Goal: Task Accomplishment & Management: Manage account settings

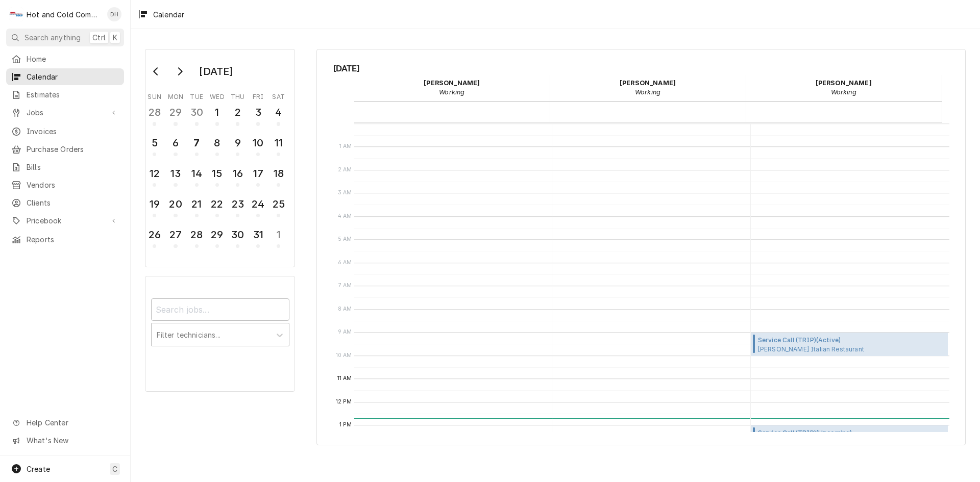
scroll to position [170, 0]
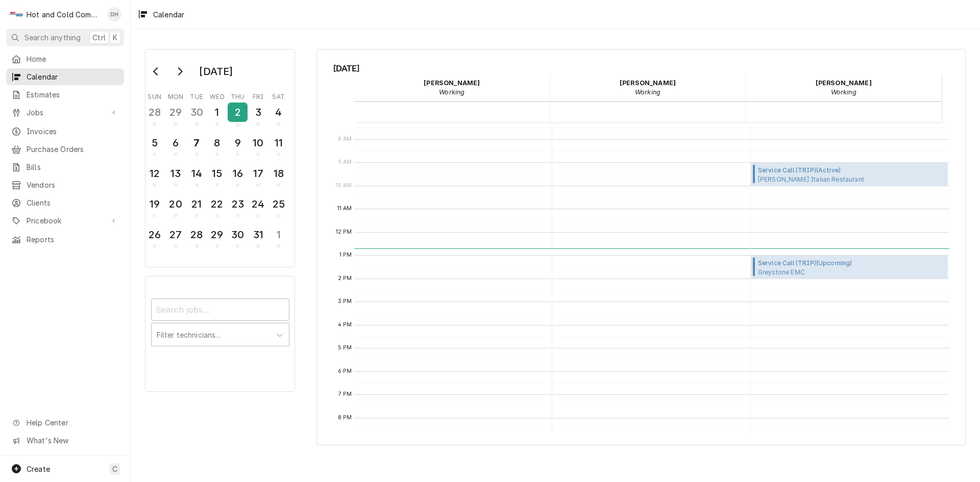
click at [239, 115] on div "2" at bounding box center [238, 112] width 18 height 17
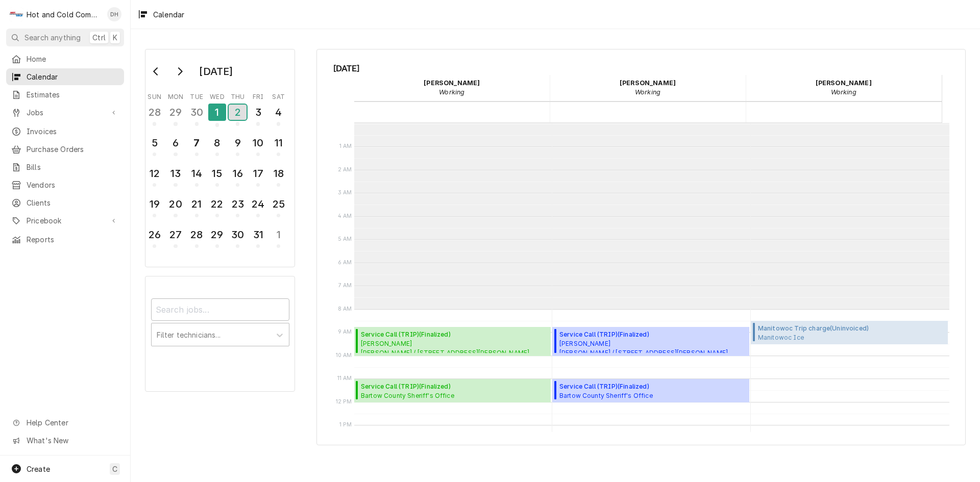
scroll to position [186, 0]
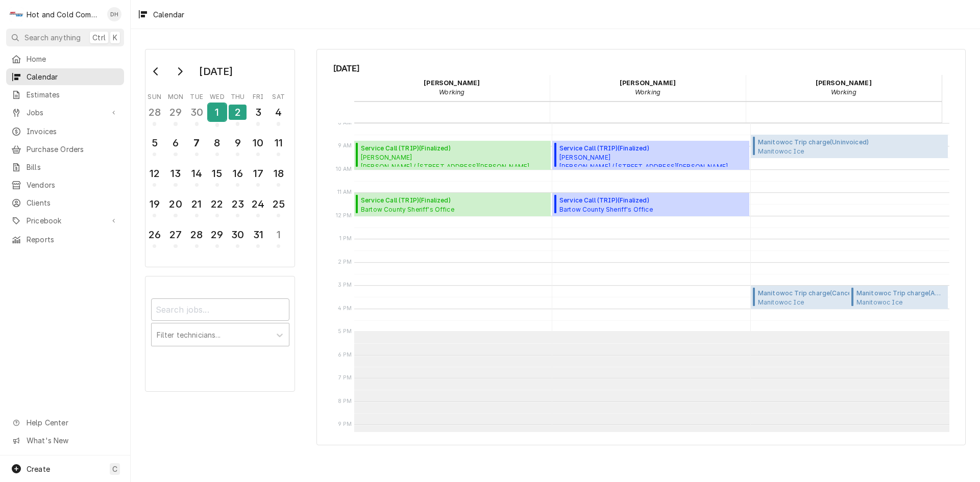
click at [217, 116] on div "1" at bounding box center [217, 112] width 18 height 17
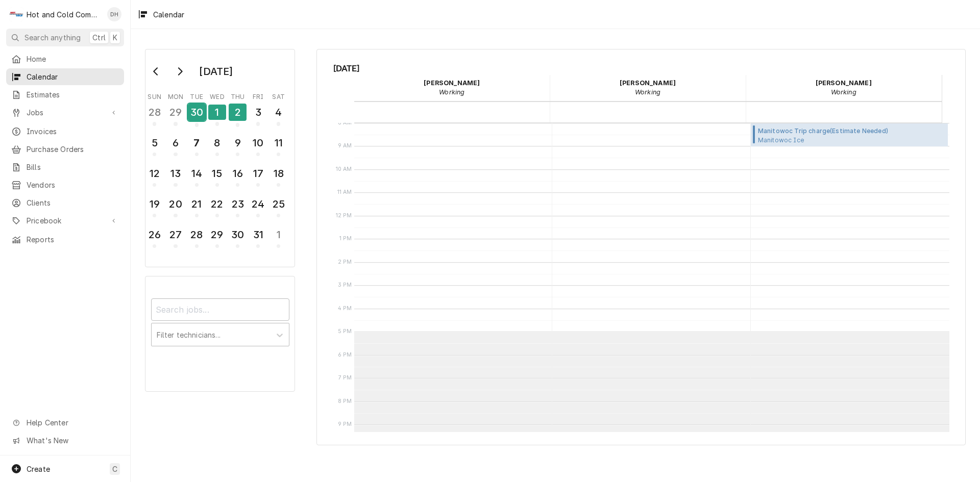
click at [201, 115] on div "30" at bounding box center [197, 112] width 18 height 17
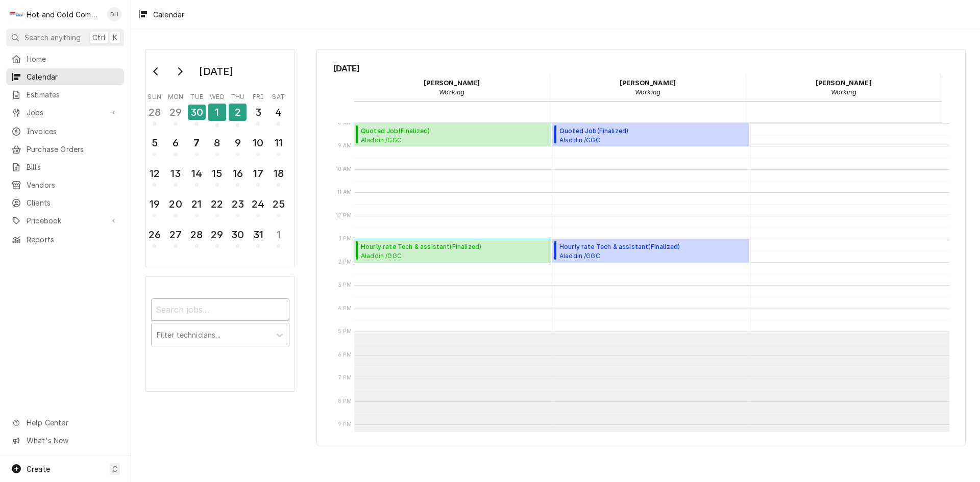
click at [395, 253] on span "Aladdin /GGC Dining / 1000 University Center Ln Bldg. D, Lawrenceville, GA 30043" at bounding box center [454, 256] width 187 height 8
click at [178, 115] on div "29" at bounding box center [175, 112] width 18 height 17
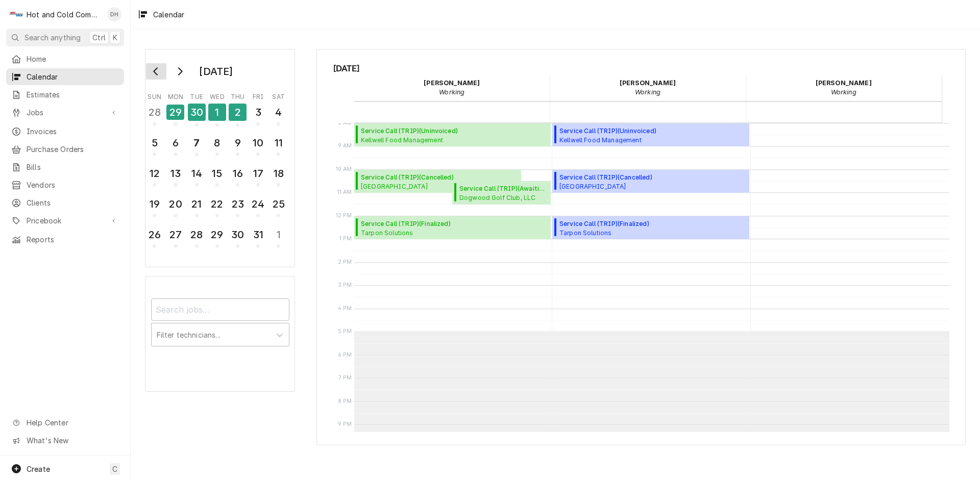
click at [153, 67] on button "Go to previous month" at bounding box center [156, 71] width 20 height 16
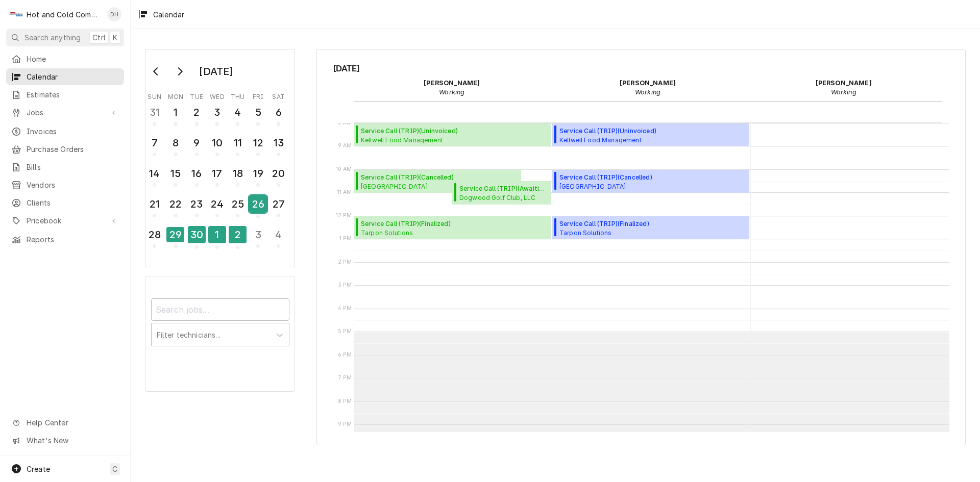
click at [259, 211] on div "26" at bounding box center [258, 203] width 18 height 17
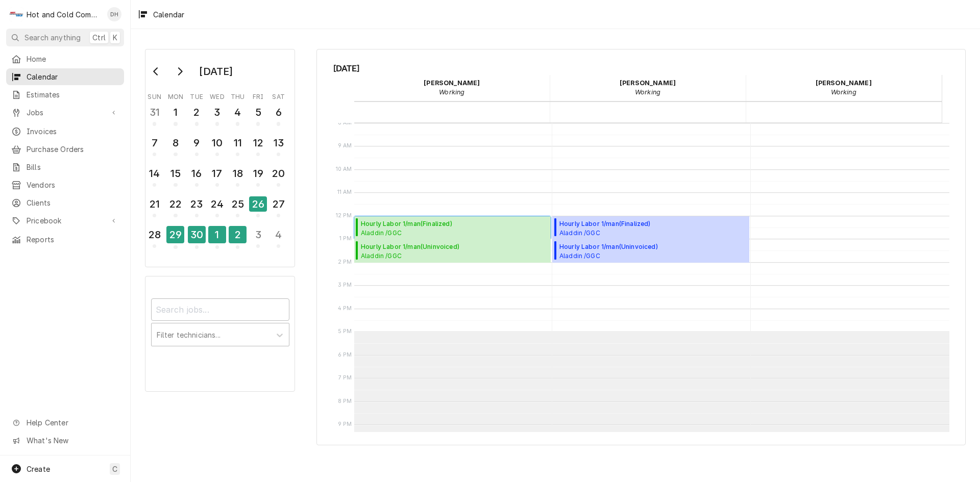
click at [383, 224] on span "Hourly Labor 1/man ( Finalized )" at bounding box center [454, 223] width 187 height 9
click at [399, 252] on span "Aladdin /GGC CAFE / 1000 University Center Ln, Lawrenceville, GA 30043" at bounding box center [410, 256] width 98 height 8
click at [238, 209] on div "25" at bounding box center [238, 203] width 18 height 17
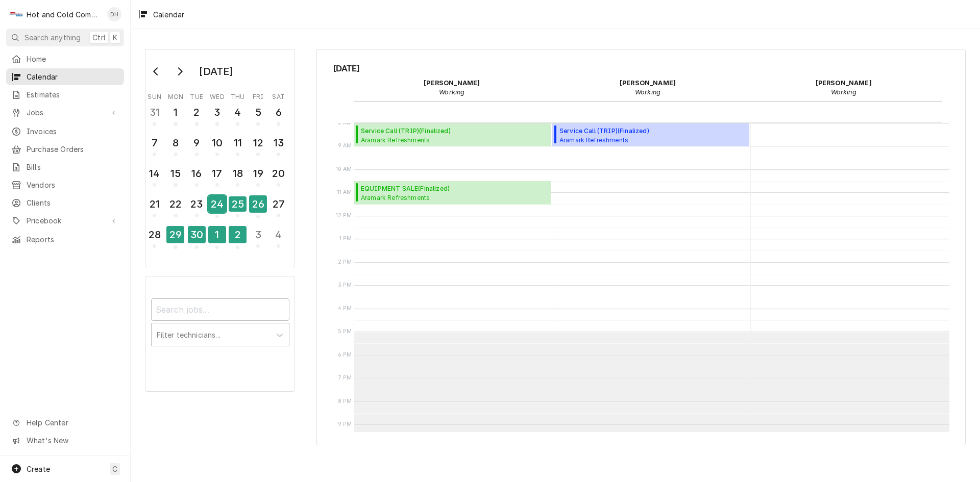
click at [218, 205] on div "24" at bounding box center [217, 203] width 18 height 17
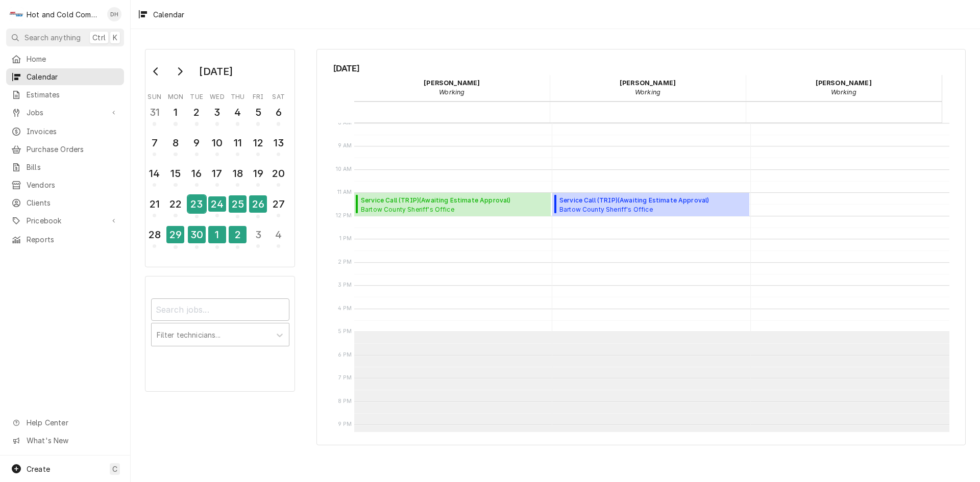
click at [198, 206] on div "23" at bounding box center [197, 203] width 18 height 17
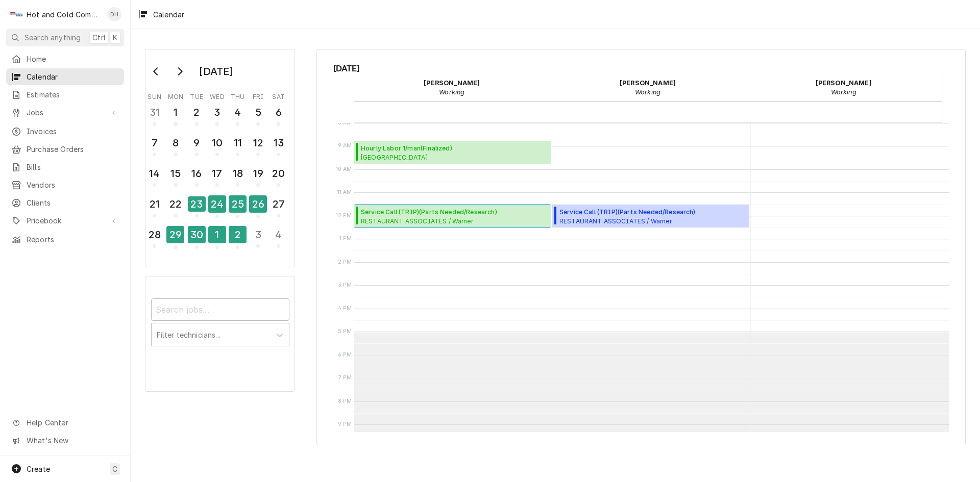
click at [427, 220] on span "RESTAURANT ASSOCIATES / Warner Williams Street / Williams St NW, Atlanta, GA" at bounding box center [454, 221] width 187 height 8
click at [176, 210] on div "22" at bounding box center [175, 203] width 18 height 17
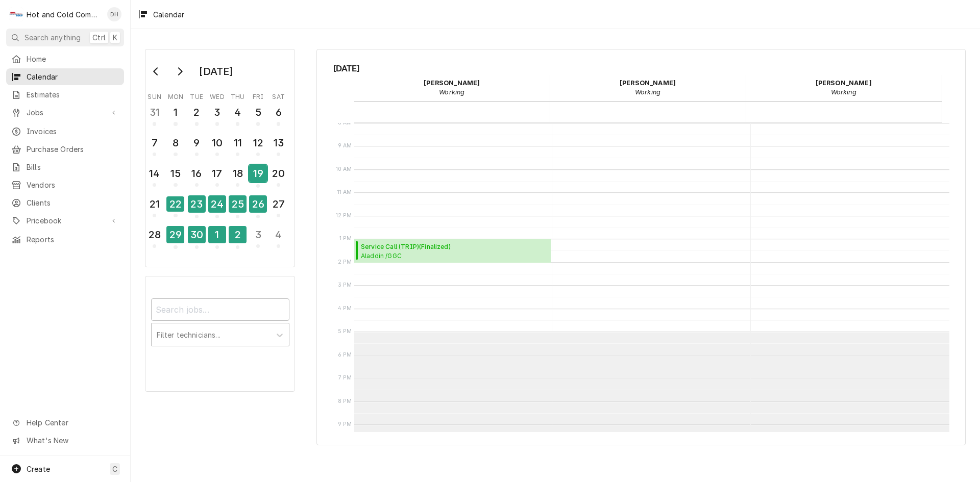
click at [257, 174] on div "19" at bounding box center [258, 173] width 18 height 17
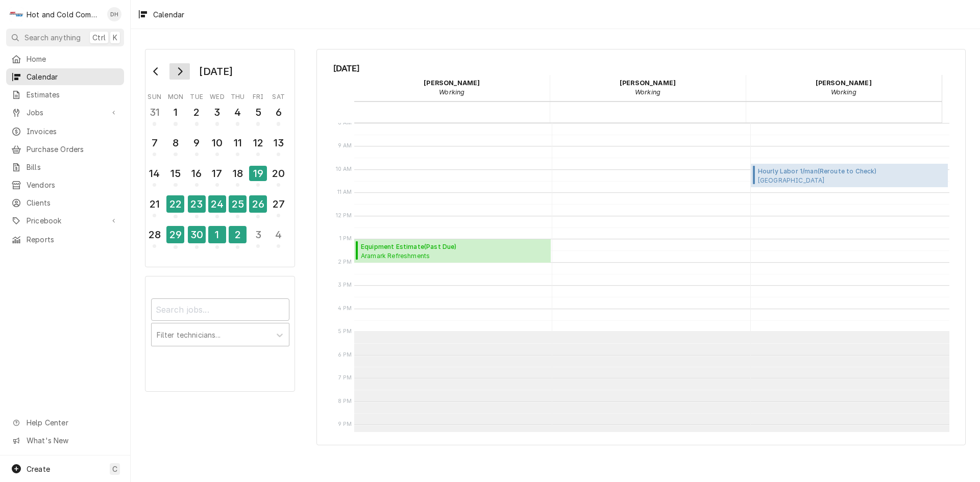
click at [178, 76] on icon "Go to next month" at bounding box center [180, 71] width 8 height 8
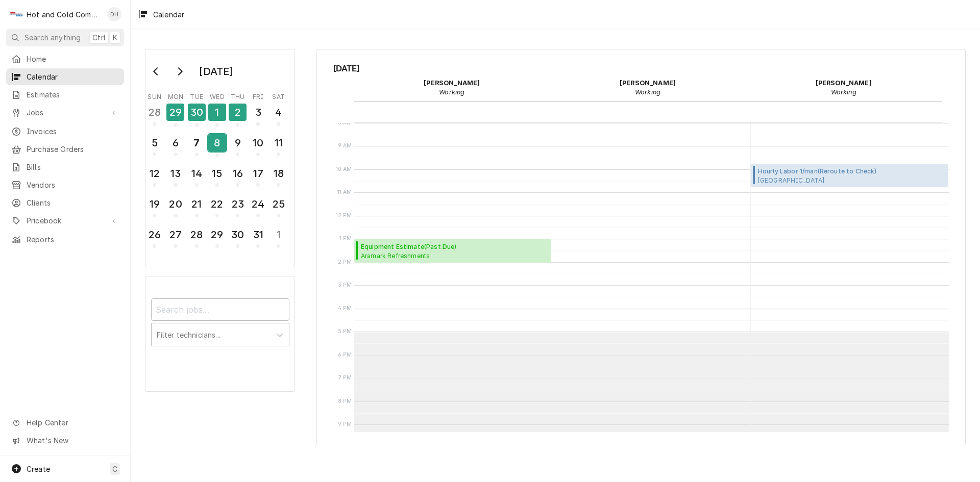
click at [220, 143] on div "8" at bounding box center [217, 142] width 18 height 17
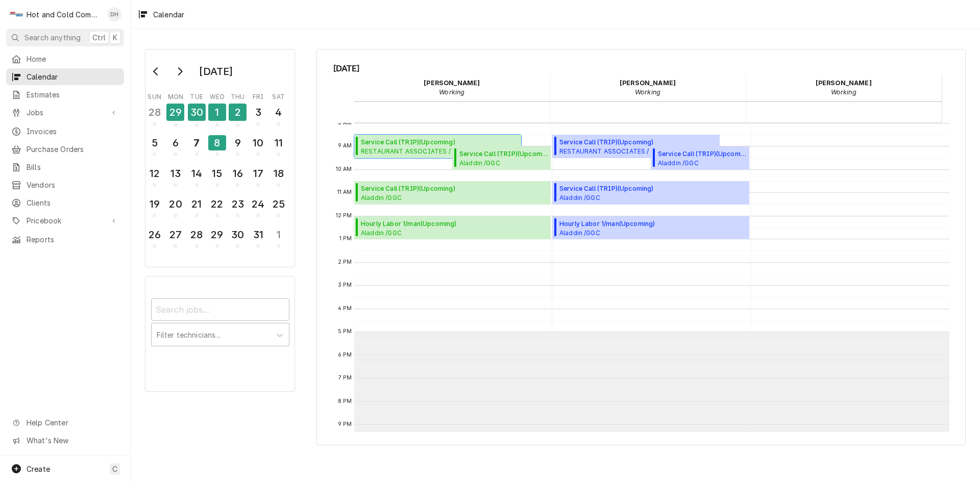
click at [384, 144] on span "Service Call (TRIP) ( Upcoming )" at bounding box center [439, 142] width 157 height 9
click at [481, 159] on span "Aladdin /GGC A-Bldg. (Chic Fila,Panda,C-Store) / 1000 University Center Ln, Law…" at bounding box center [503, 163] width 88 height 8
click at [451, 190] on span "Service Call (TRIP) ( Upcoming )" at bounding box center [454, 188] width 187 height 9
click at [457, 235] on span "Aladdin /GGC Dining / 1000 University Center Ln Bldg. D, Lawrenceville, GA 30043" at bounding box center [454, 233] width 187 height 8
click at [245, 150] on div "9" at bounding box center [238, 142] width 18 height 17
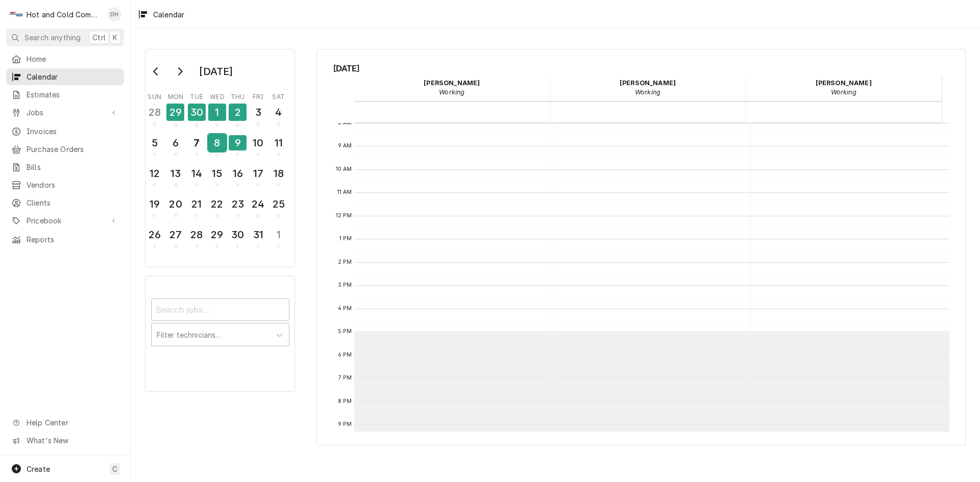
click at [213, 151] on div "8" at bounding box center [217, 142] width 18 height 17
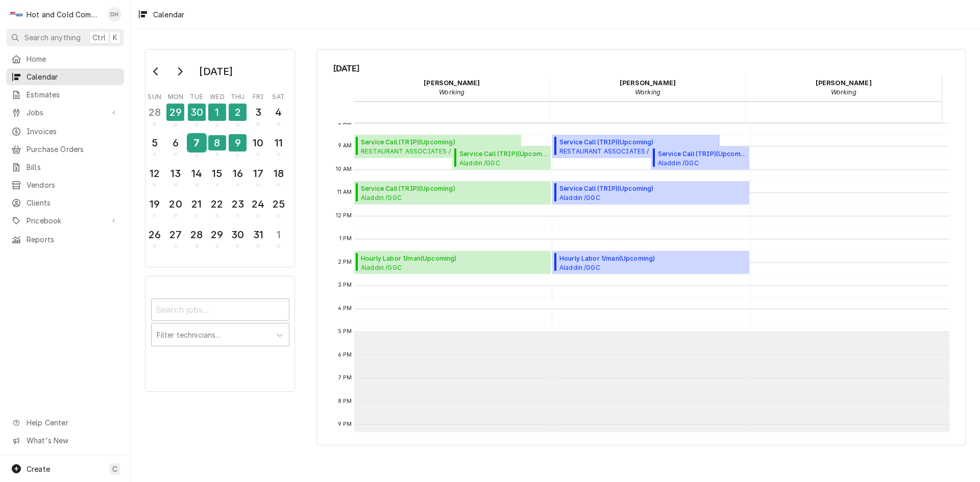
click at [201, 145] on div "7" at bounding box center [197, 142] width 18 height 17
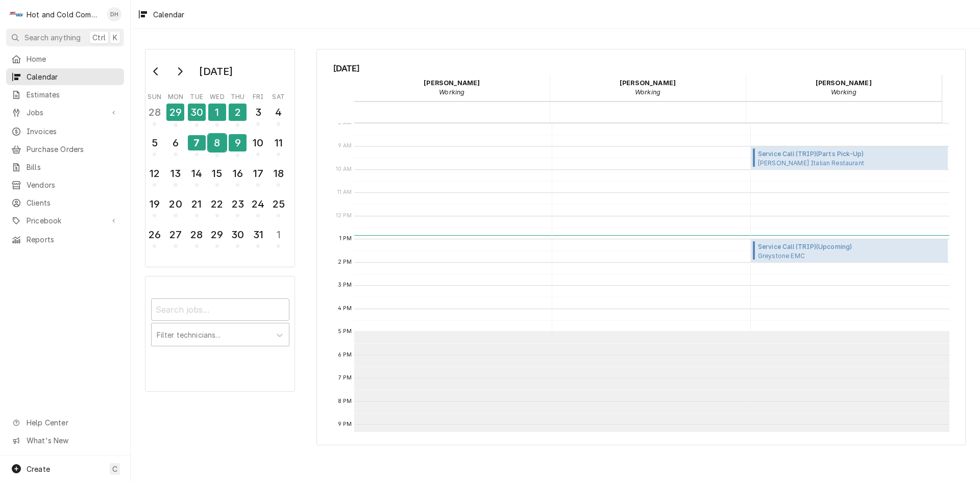
click at [214, 146] on div "8" at bounding box center [217, 142] width 18 height 17
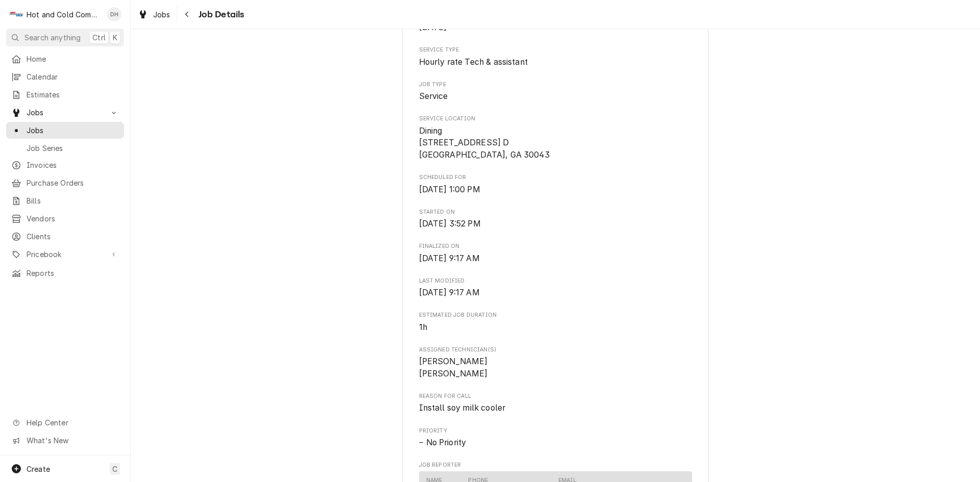
scroll to position [170, 0]
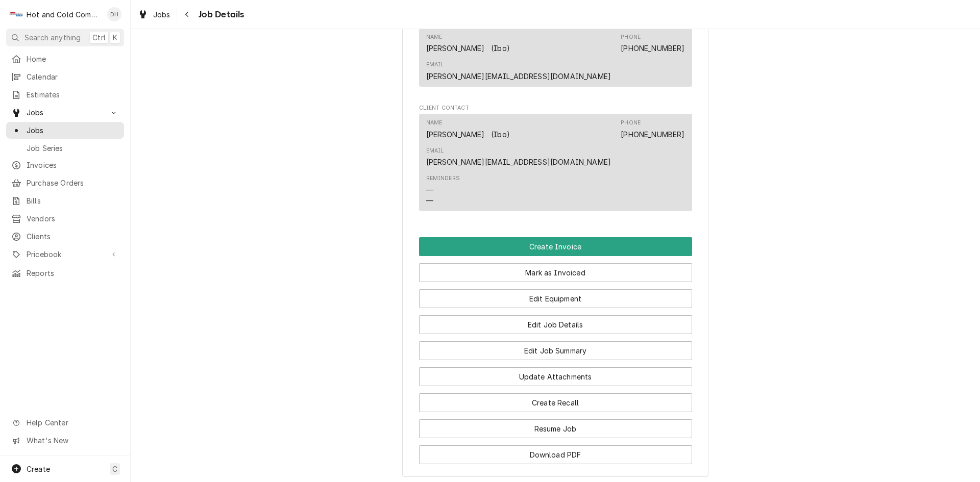
scroll to position [680, 0]
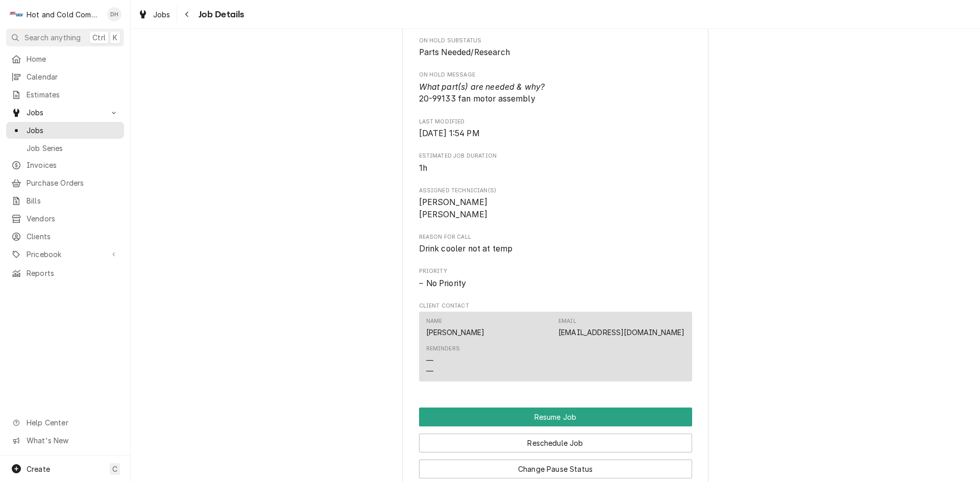
scroll to position [680, 0]
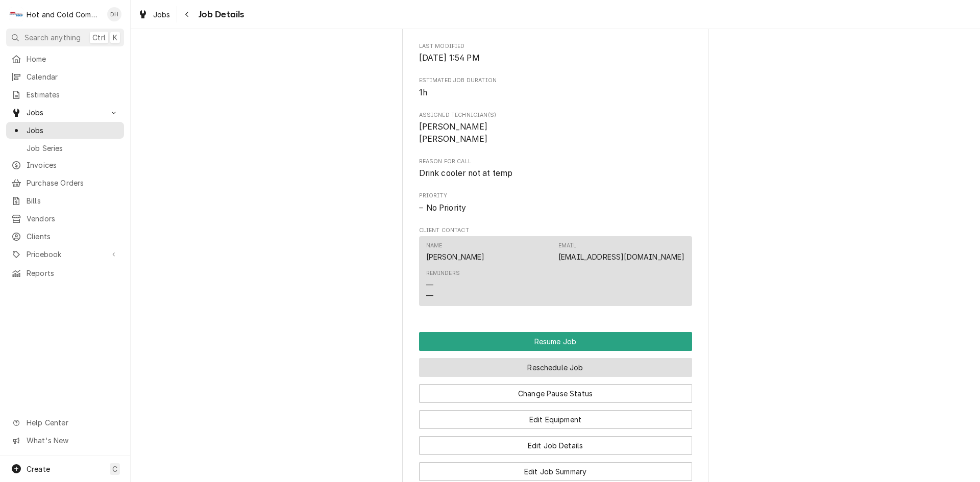
click at [598, 377] on button "Reschedule Job" at bounding box center [555, 367] width 273 height 19
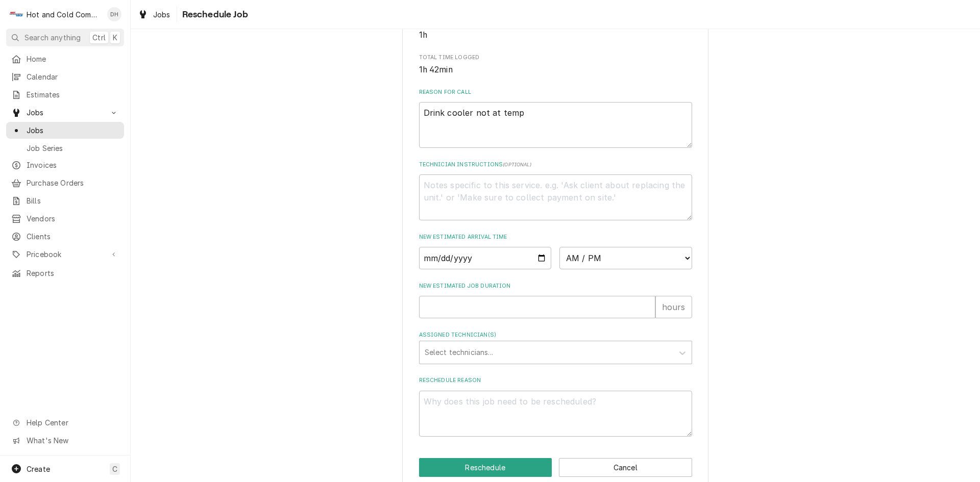
scroll to position [281, 0]
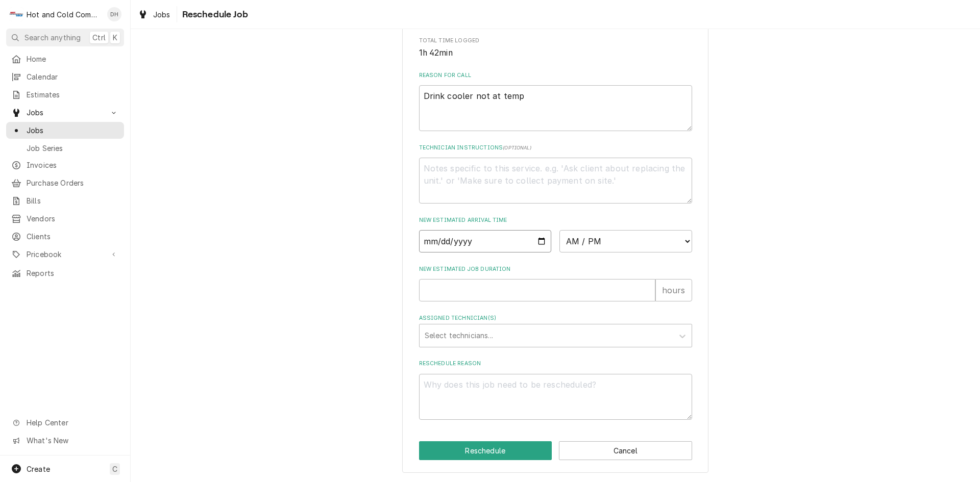
click at [539, 240] on input "Date" at bounding box center [485, 241] width 133 height 22
type textarea "x"
type input "2025-10-08"
click at [683, 238] on select "AM / PM 6:00 AM 6:15 AM 6:30 AM 6:45 AM 7:00 AM 7:15 AM 7:30 AM 7:45 AM 8:00 AM…" at bounding box center [625, 241] width 133 height 22
select select "08:30:00"
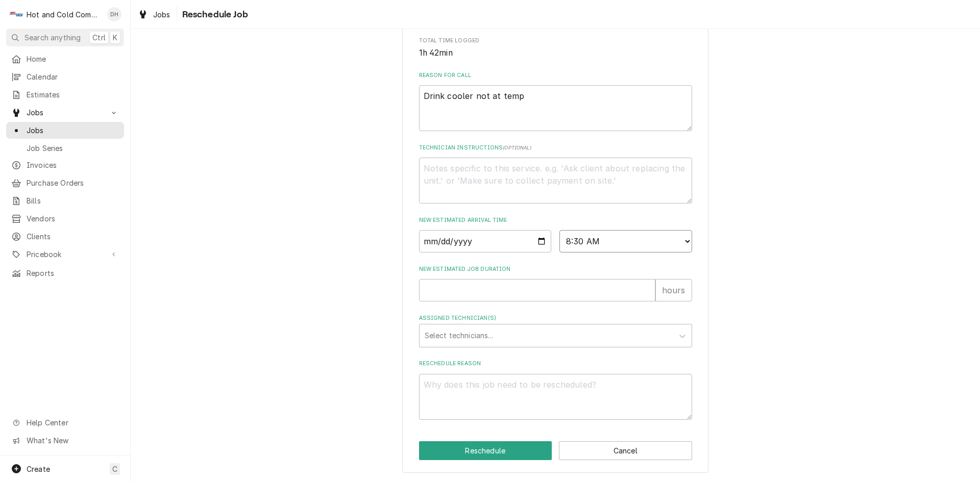
click at [559, 230] on select "AM / PM 6:00 AM 6:15 AM 6:30 AM 6:45 AM 7:00 AM 7:15 AM 7:30 AM 7:45 AM 8:00 AM…" at bounding box center [625, 241] width 133 height 22
click at [430, 292] on input "New Estimated Job Duration" at bounding box center [537, 290] width 236 height 22
type textarea "x"
type input "1"
click at [493, 332] on div "Assigned Technician(s)" at bounding box center [546, 336] width 243 height 18
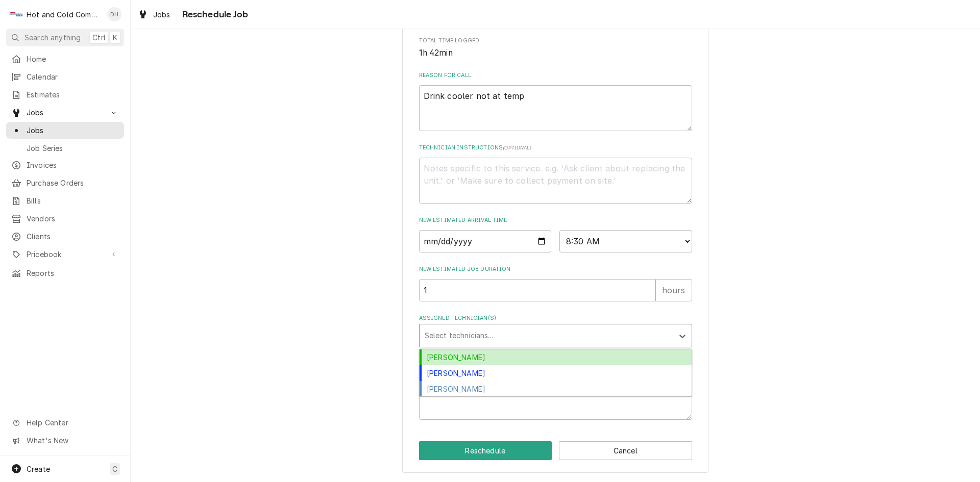
click at [473, 356] on div "[PERSON_NAME]" at bounding box center [555, 358] width 272 height 16
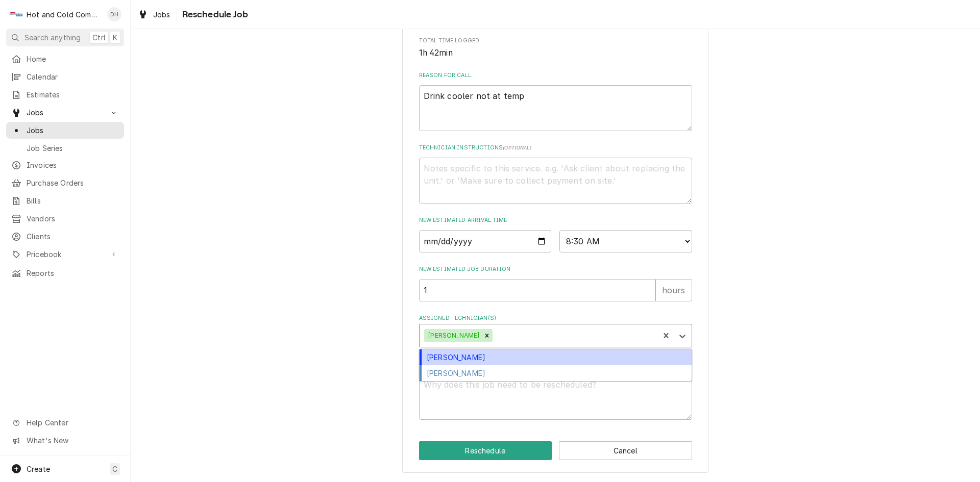
click at [526, 331] on div "Assigned Technician(s)" at bounding box center [573, 336] width 159 height 18
click at [473, 359] on div "[PERSON_NAME]" at bounding box center [555, 358] width 272 height 16
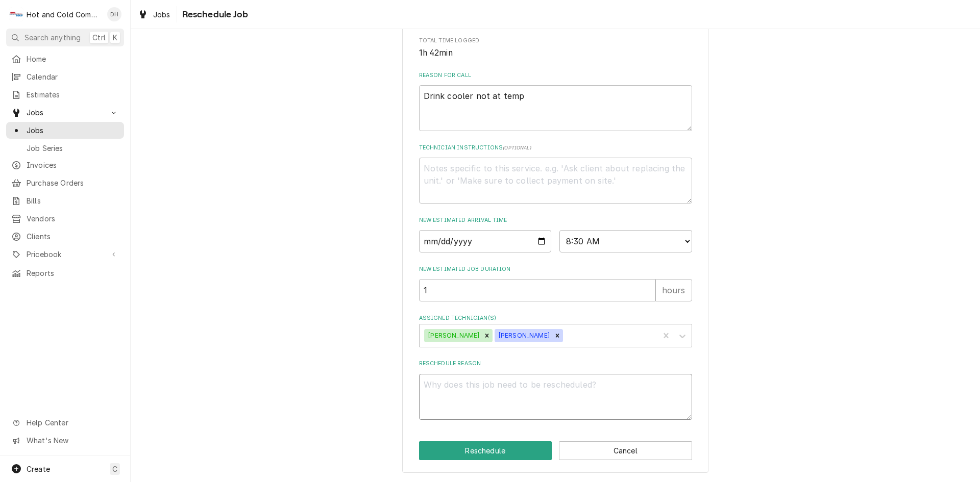
drag, startPoint x: 464, startPoint y: 391, endPoint x: 455, endPoint y: 394, distance: 9.7
click at [465, 391] on textarea "Reschedule Reason" at bounding box center [555, 397] width 273 height 46
type textarea "x"
type textarea "f"
type textarea "x"
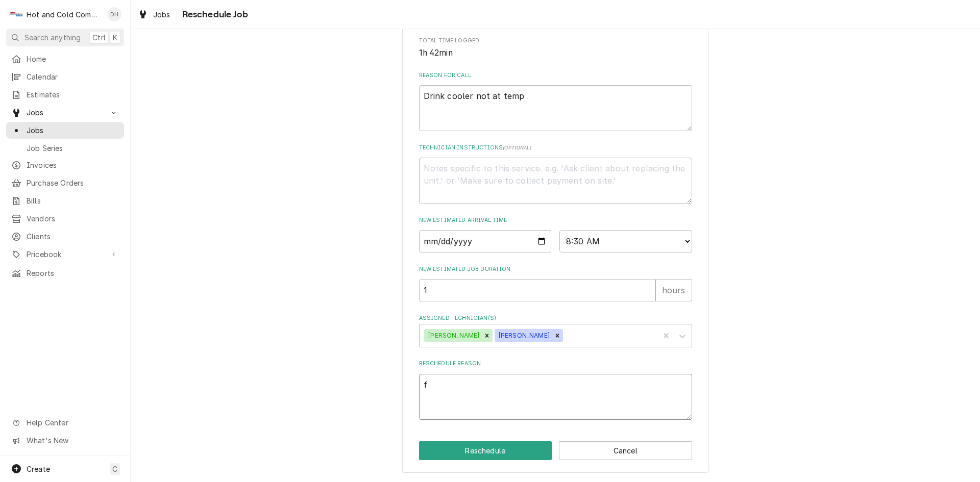
type textarea "fa"
type textarea "x"
type textarea "fan"
type textarea "x"
type textarea "fan"
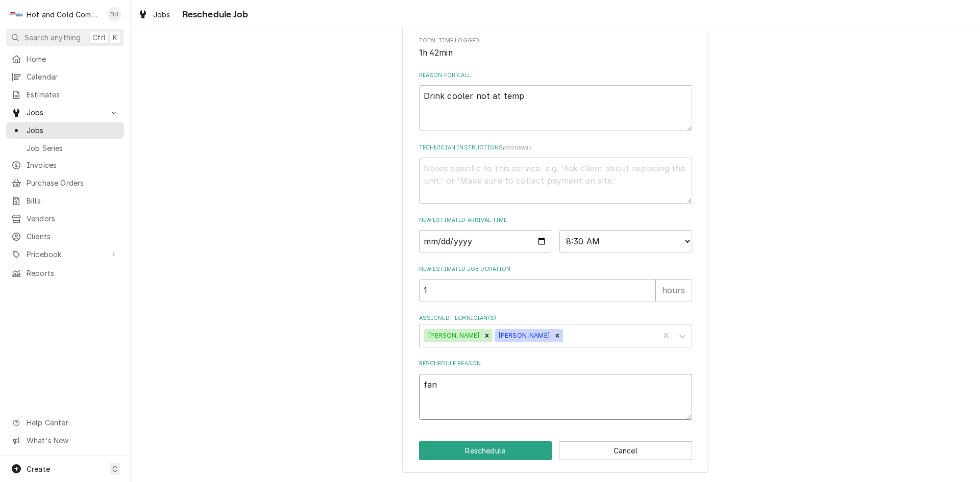
type textarea "x"
type textarea "fan m"
type textarea "x"
type textarea "fan mo"
type textarea "x"
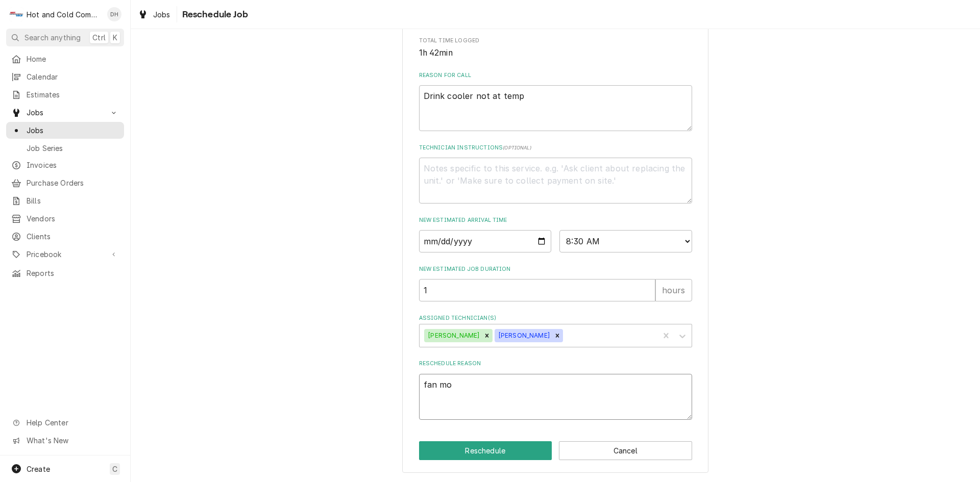
type textarea "fan mot"
type textarea "x"
type textarea "fan moto"
type textarea "x"
type textarea "fan motor"
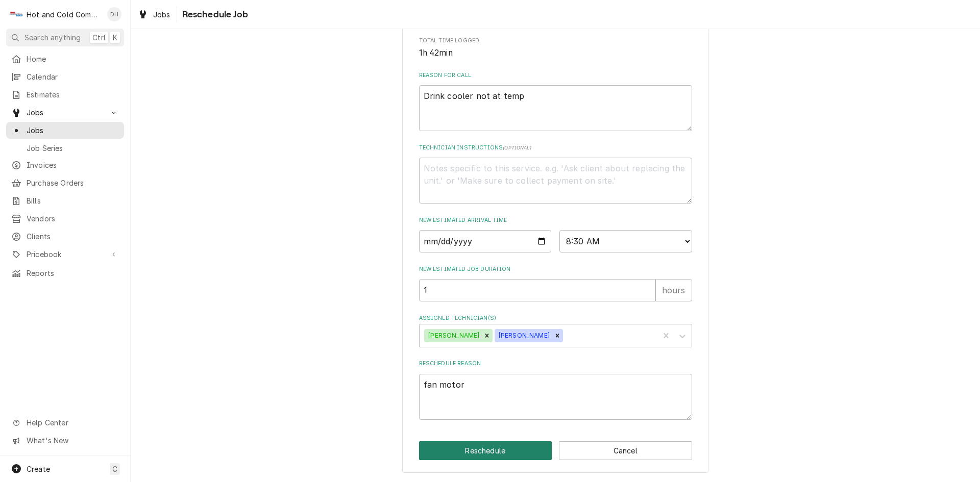
click at [506, 455] on button "Reschedule" at bounding box center [485, 450] width 133 height 19
type textarea "x"
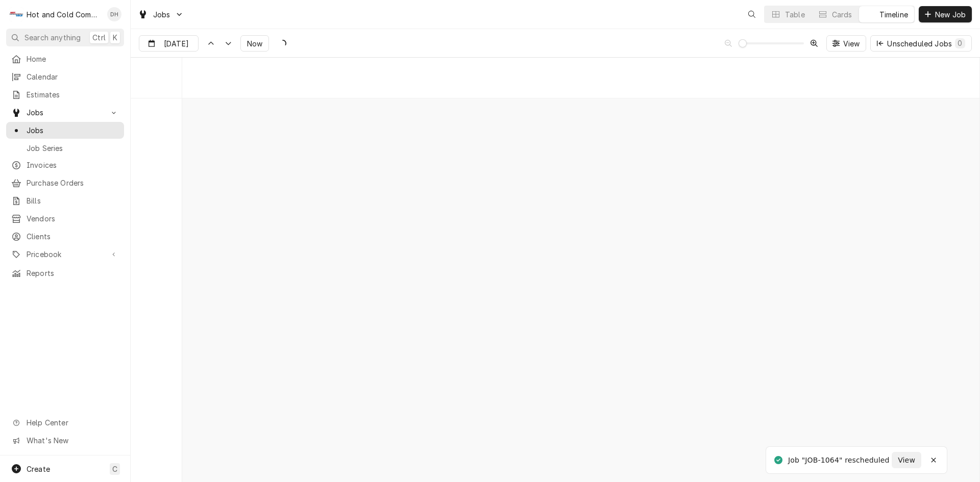
scroll to position [7997, 0]
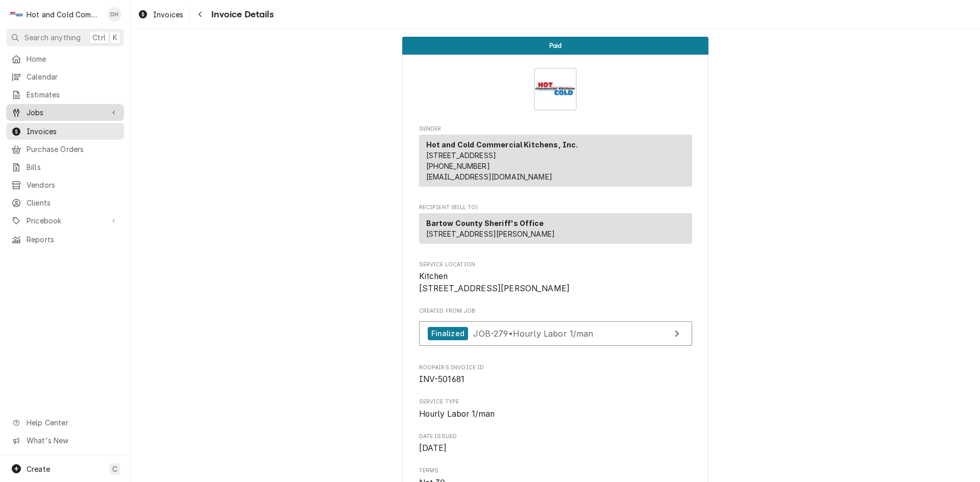
click at [41, 108] on span "Jobs" at bounding box center [65, 112] width 77 height 11
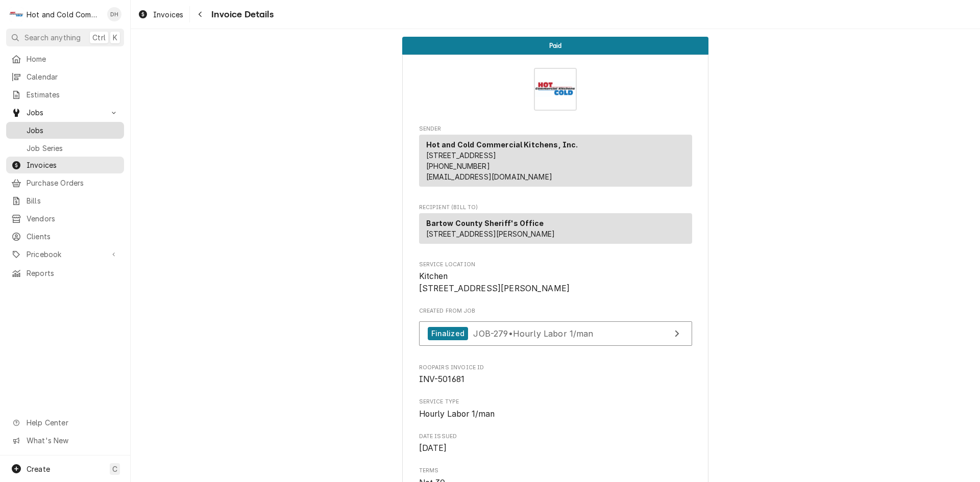
click at [41, 126] on span "Jobs" at bounding box center [73, 130] width 92 height 11
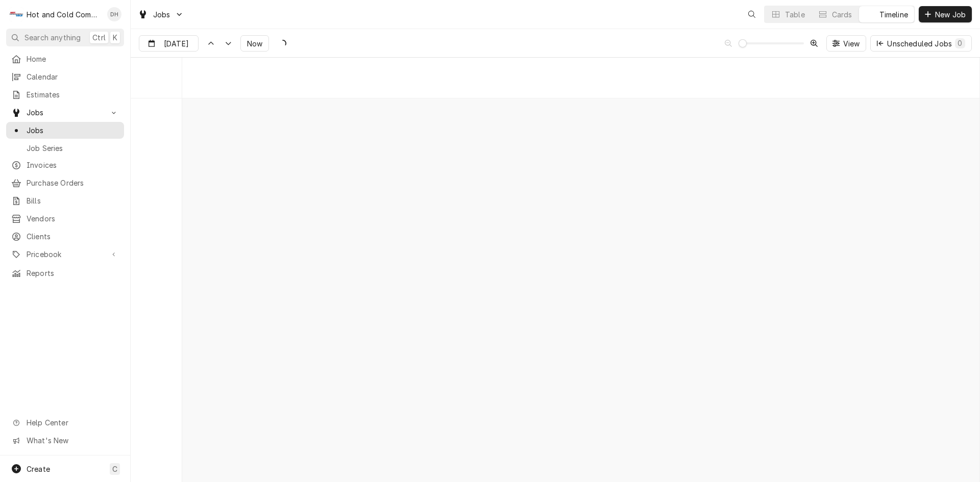
scroll to position [7997, 0]
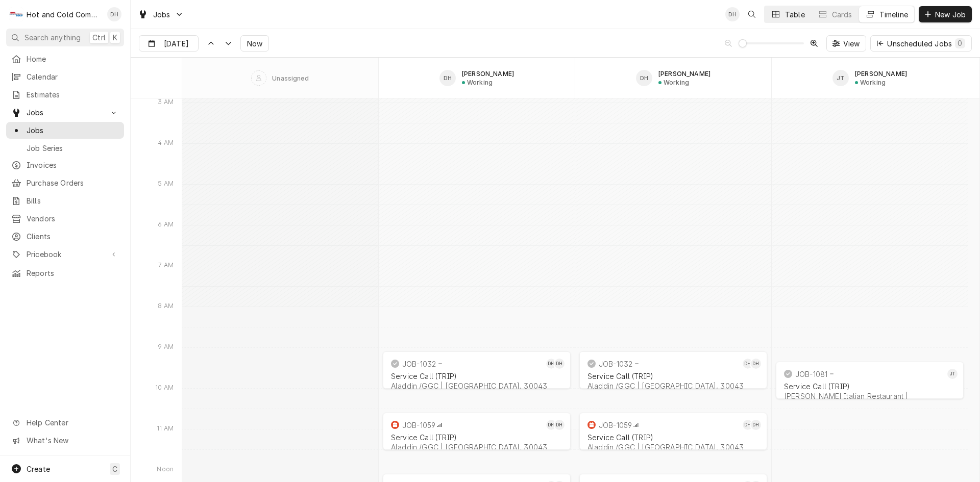
click at [792, 12] on div "Table" at bounding box center [795, 14] width 20 height 11
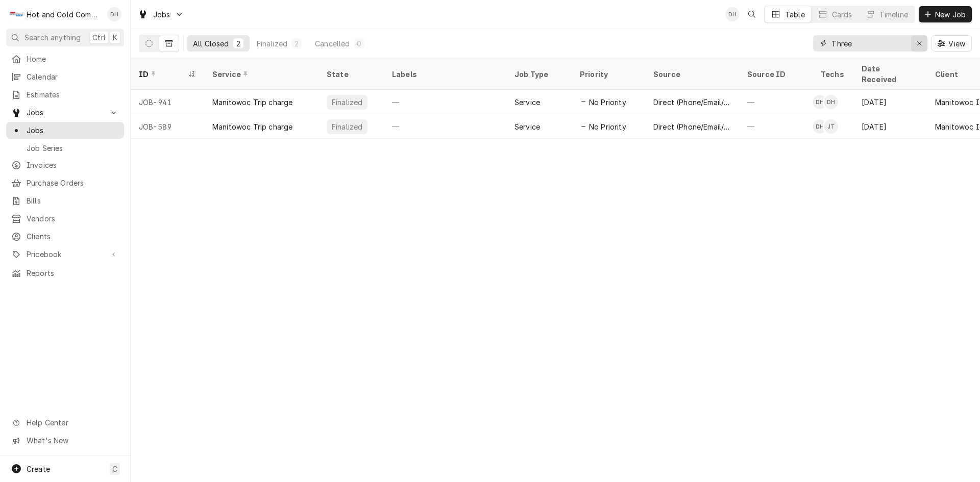
click at [919, 41] on icon "Erase input" at bounding box center [919, 43] width 6 height 7
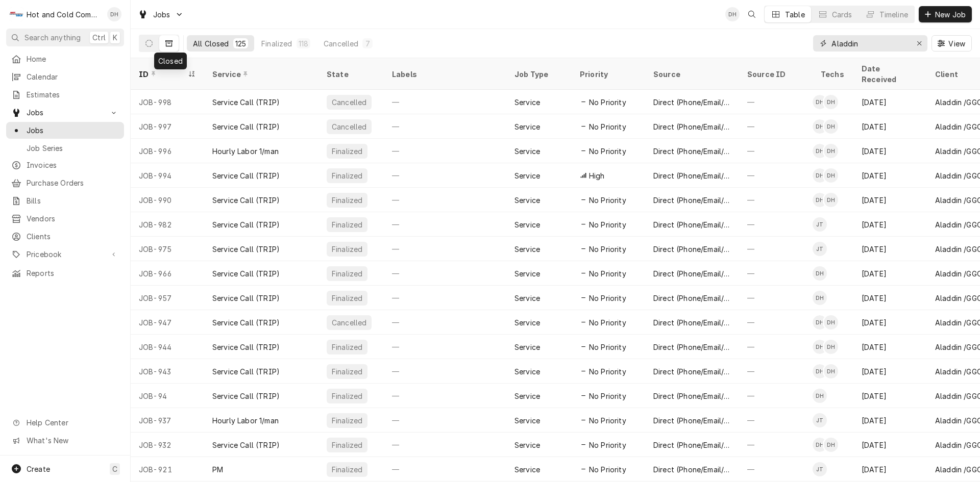
type input "Aladdin"
click at [169, 44] on icon "Dynamic Content Wrapper" at bounding box center [168, 43] width 7 height 7
click at [146, 42] on icon "Dynamic Content Wrapper" at bounding box center [148, 43] width 7 height 7
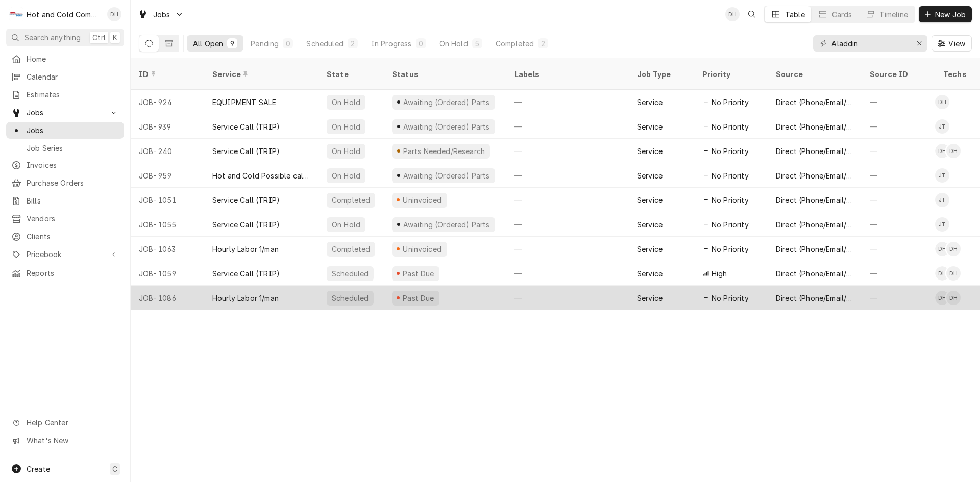
click at [457, 286] on div "Past Due" at bounding box center [445, 298] width 122 height 24
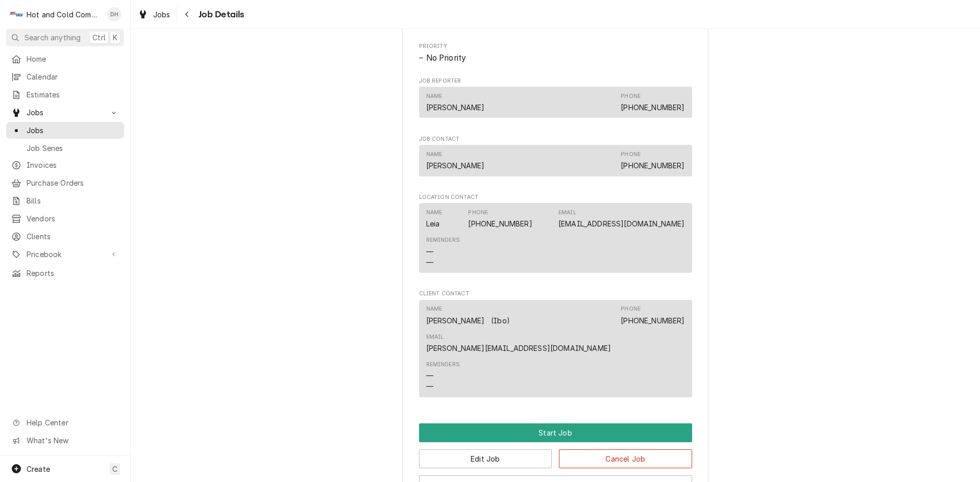
scroll to position [665, 0]
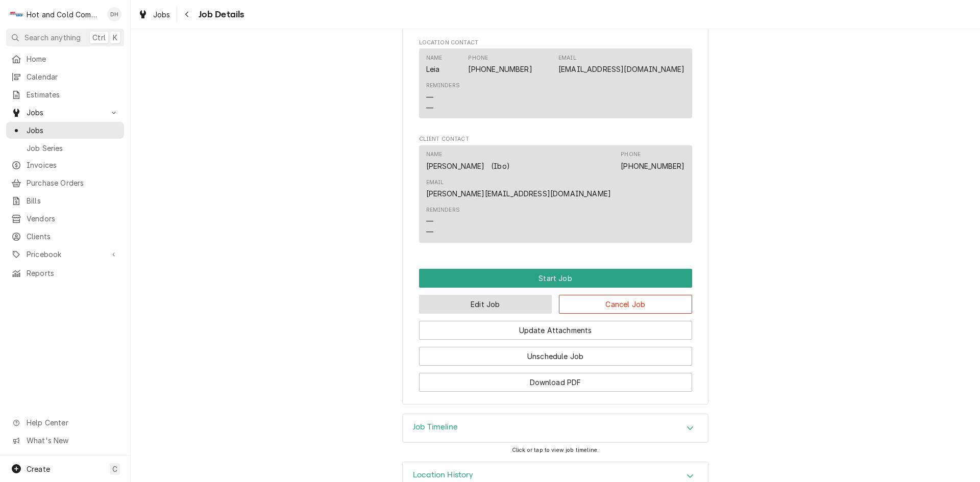
click at [462, 295] on button "Edit Job" at bounding box center [485, 304] width 133 height 19
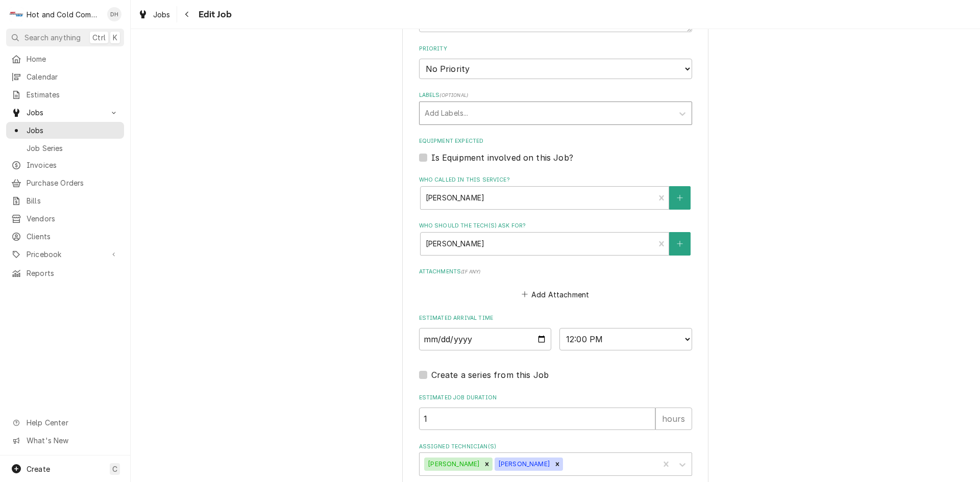
scroll to position [584, 0]
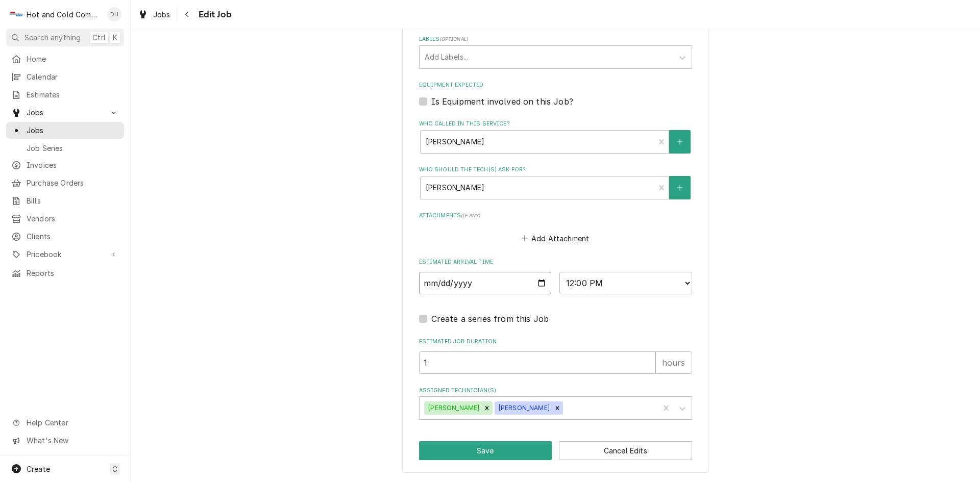
click at [538, 281] on input "[DATE]" at bounding box center [485, 283] width 133 height 22
type textarea "x"
type input "[DATE]"
click at [480, 451] on button "Save" at bounding box center [485, 450] width 133 height 19
type textarea "x"
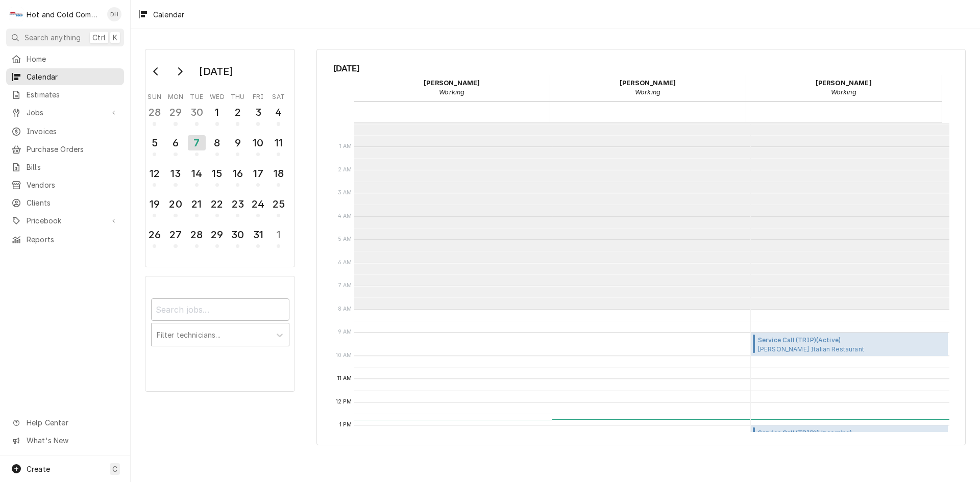
scroll to position [186, 0]
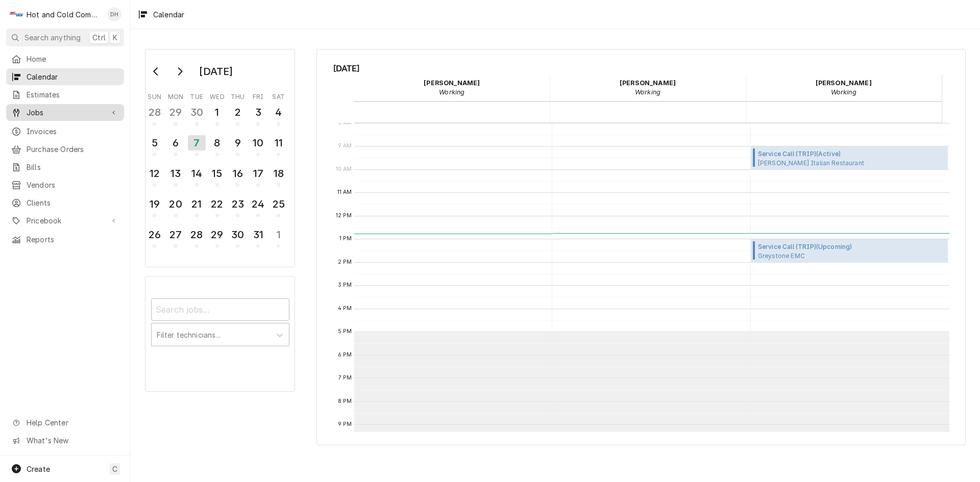
click at [37, 114] on span "Jobs" at bounding box center [65, 112] width 77 height 11
click at [59, 127] on span "Jobs" at bounding box center [73, 130] width 92 height 11
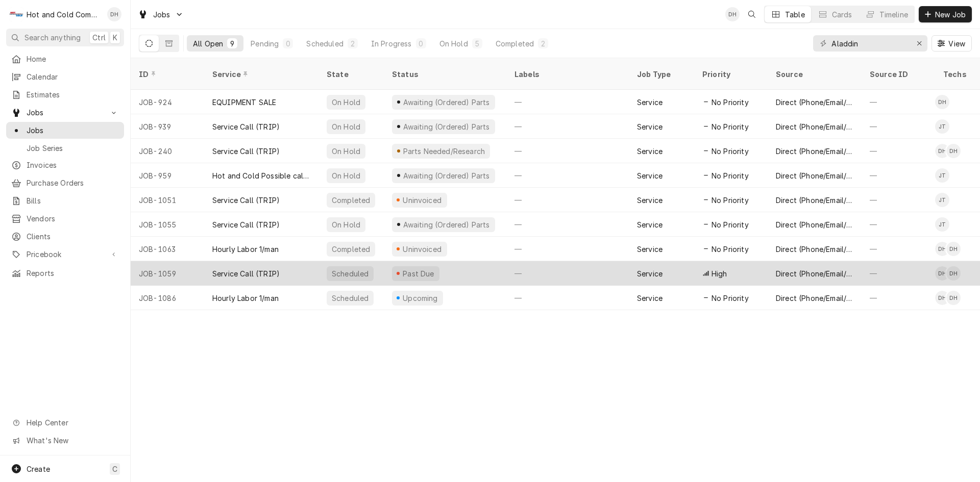
click at [469, 261] on div "Past Due" at bounding box center [445, 273] width 122 height 24
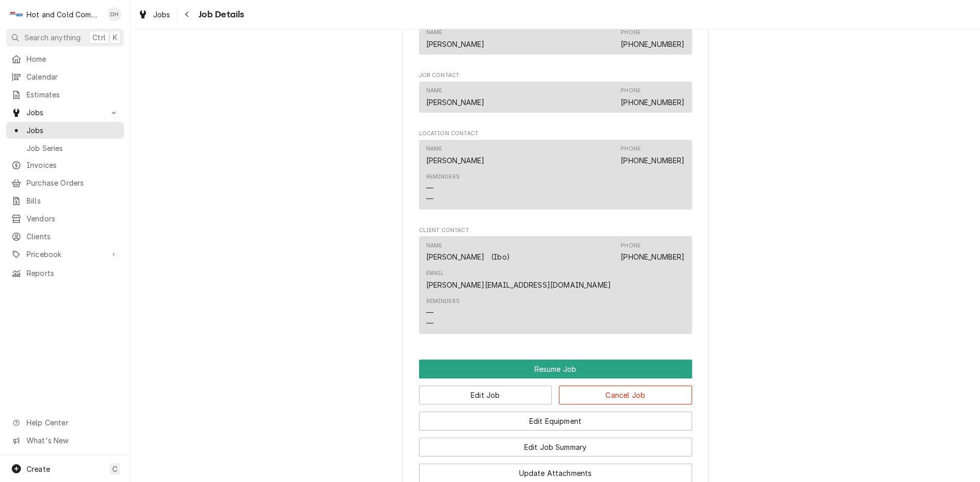
scroll to position [851, 0]
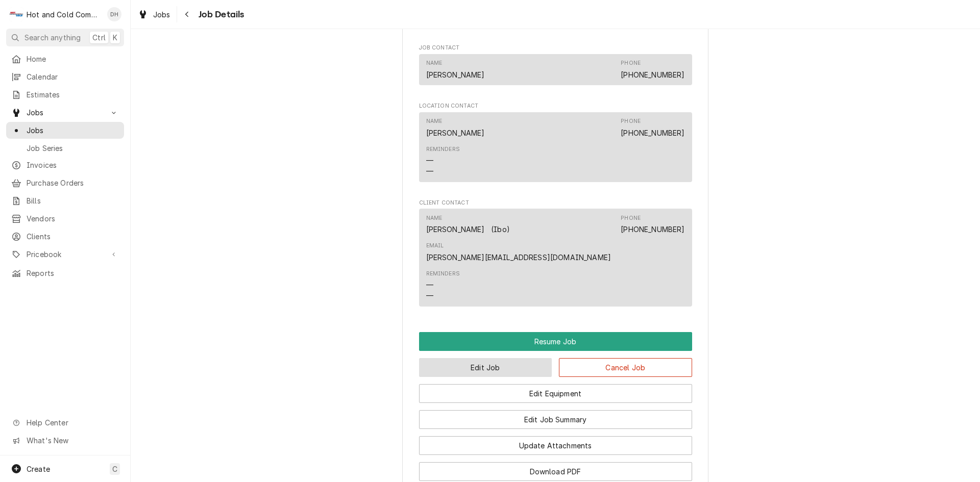
click at [463, 358] on button "Edit Job" at bounding box center [485, 367] width 133 height 19
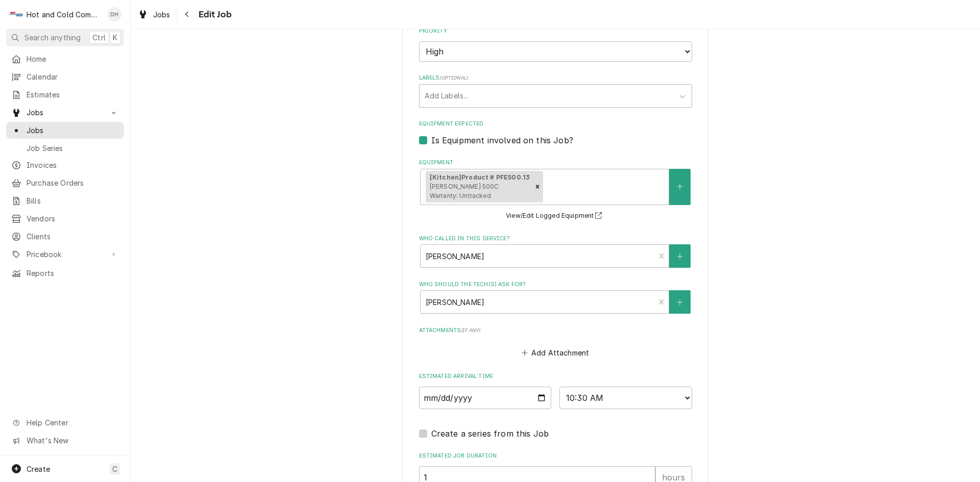
scroll to position [510, 0]
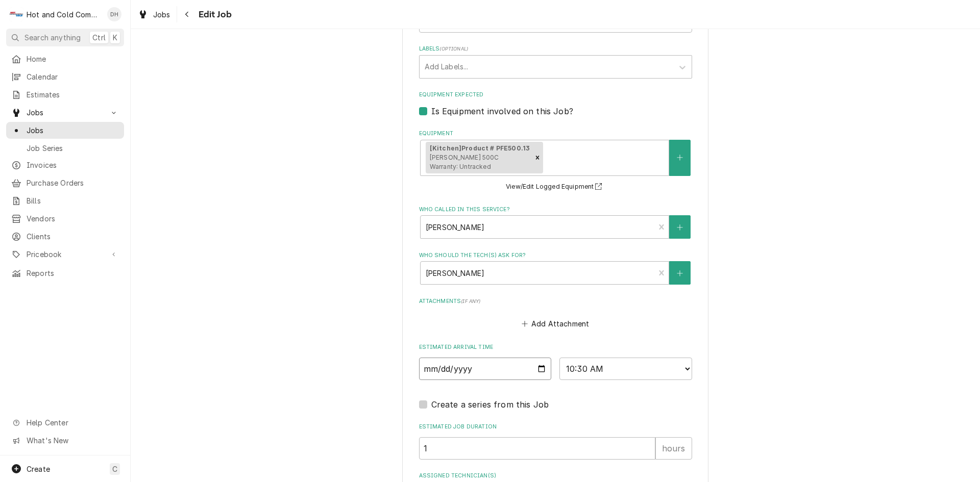
click at [541, 366] on input "2025-10-03" at bounding box center [485, 369] width 133 height 22
type textarea "x"
type input "[DATE]"
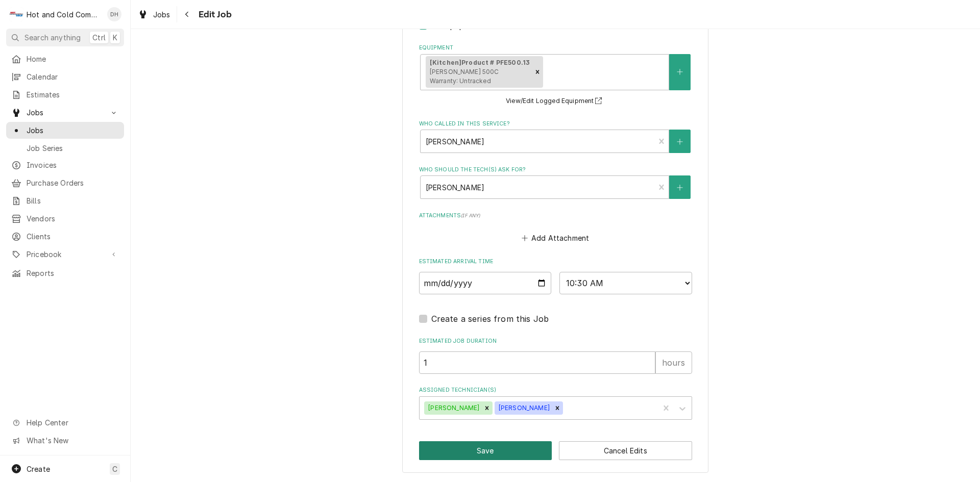
click at [485, 444] on button "Save" at bounding box center [485, 450] width 133 height 19
type textarea "x"
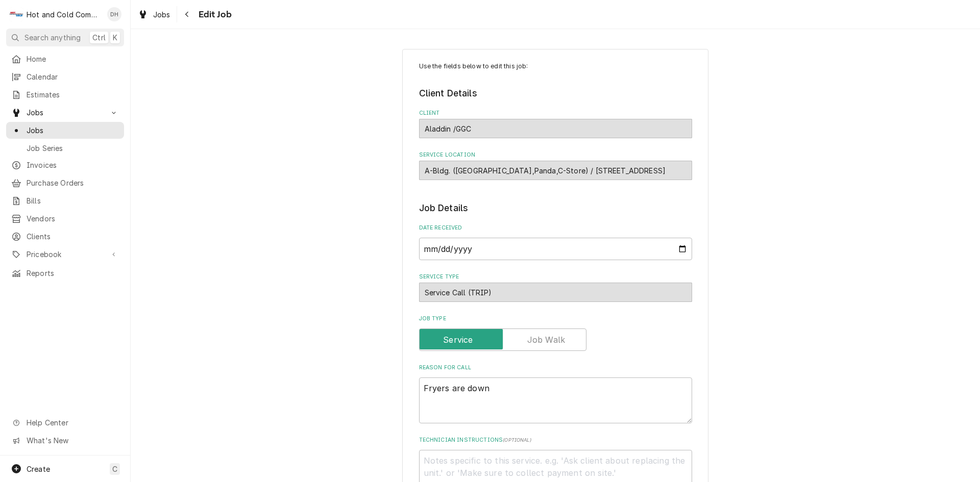
type textarea "x"
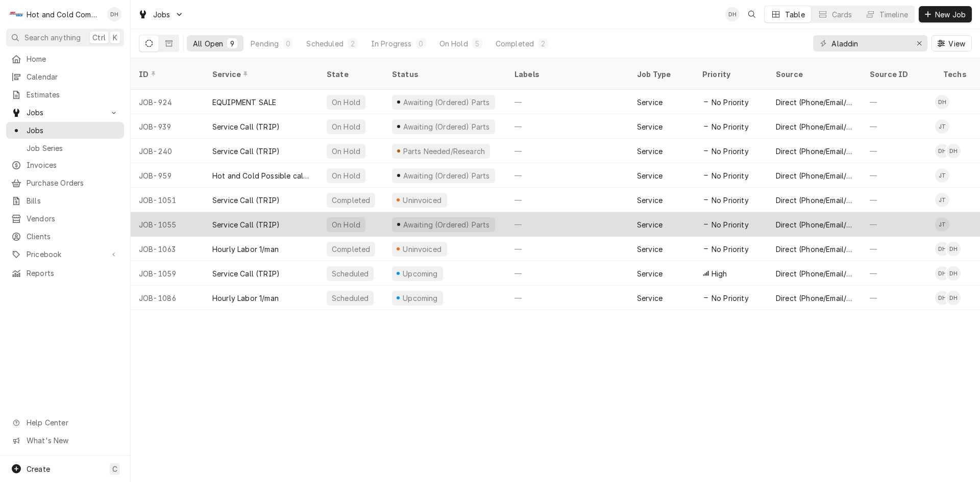
click at [508, 212] on div "—" at bounding box center [567, 224] width 122 height 24
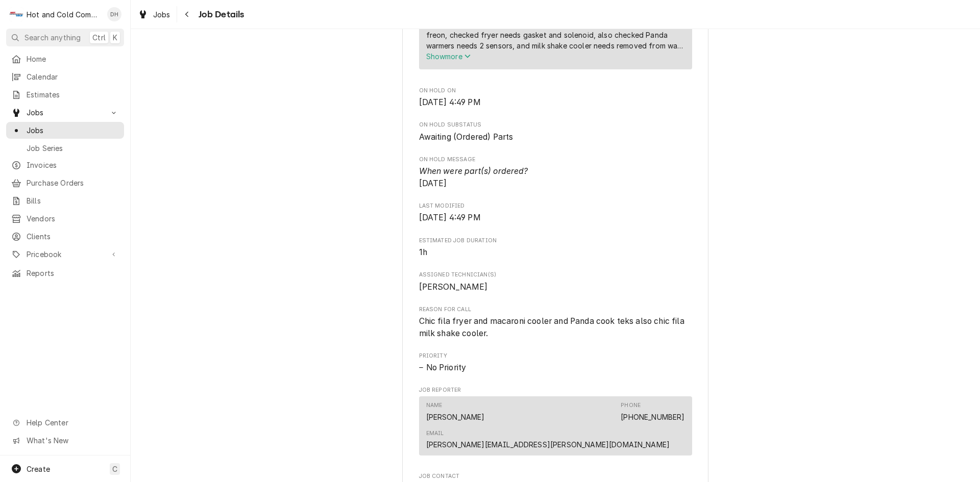
scroll to position [851, 0]
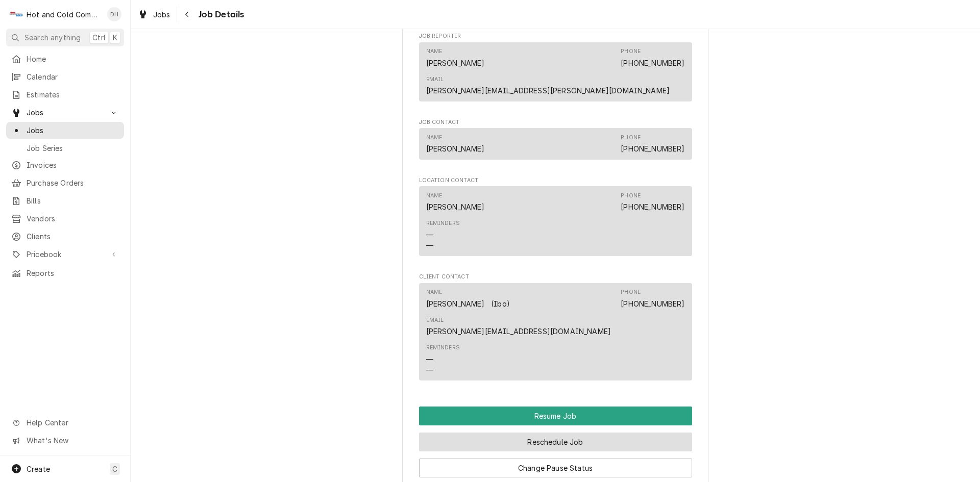
click at [563, 433] on button "Reschedule Job" at bounding box center [555, 442] width 273 height 19
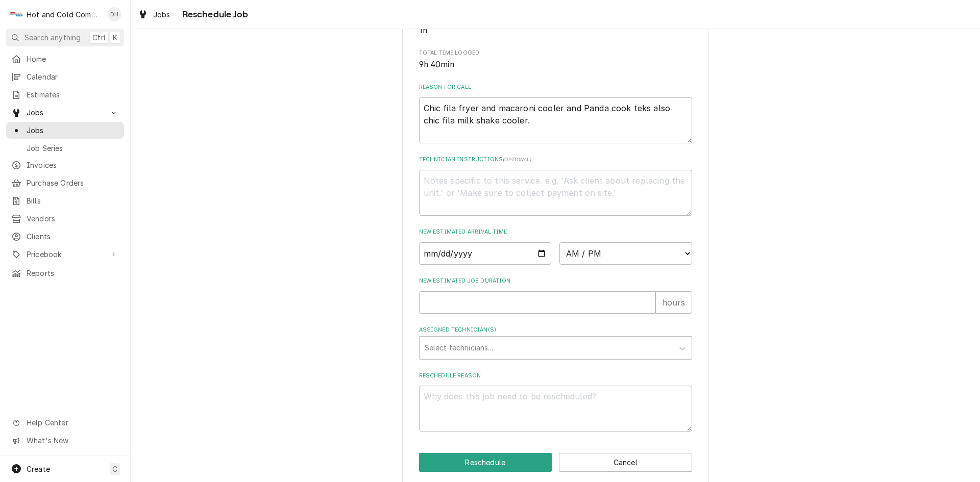
scroll to position [281, 0]
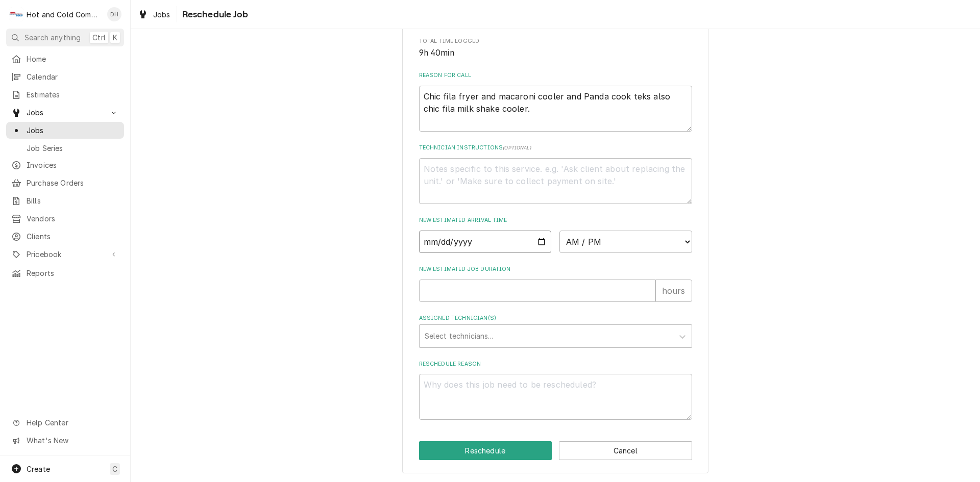
click at [537, 240] on input "Date" at bounding box center [485, 242] width 133 height 22
type textarea "x"
type input "[DATE]"
click at [683, 238] on select "AM / PM 6:00 AM 6:15 AM 6:30 AM 6:45 AM 7:00 AM 7:15 AM 7:30 AM 7:45 AM 8:00 AM…" at bounding box center [625, 242] width 133 height 22
select select "09:00:00"
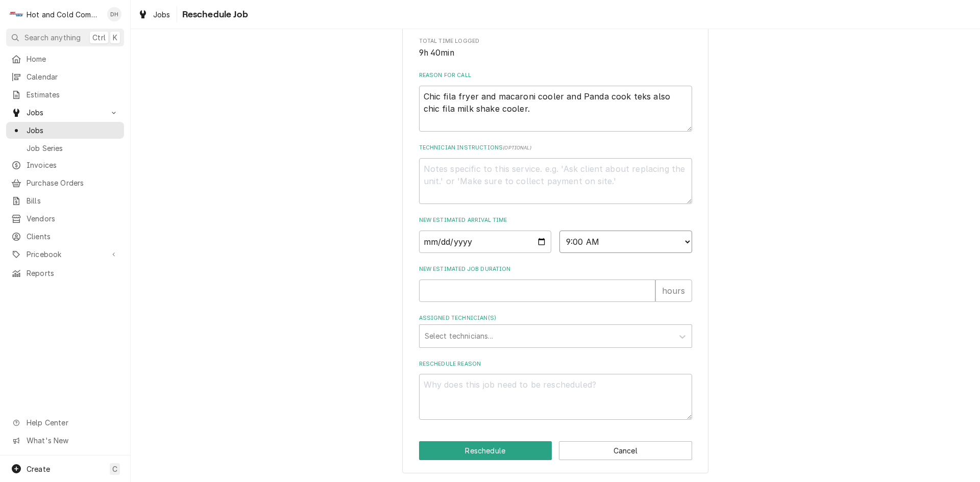
click at [559, 231] on select "AM / PM 6:00 AM 6:15 AM 6:30 AM 6:45 AM 7:00 AM 7:15 AM 7:30 AM 7:45 AM 8:00 AM…" at bounding box center [625, 242] width 133 height 22
click at [459, 290] on input "New Estimated Job Duration" at bounding box center [537, 291] width 236 height 22
type textarea "x"
type input "1"
click at [468, 332] on div "Assigned Technician(s)" at bounding box center [546, 336] width 243 height 18
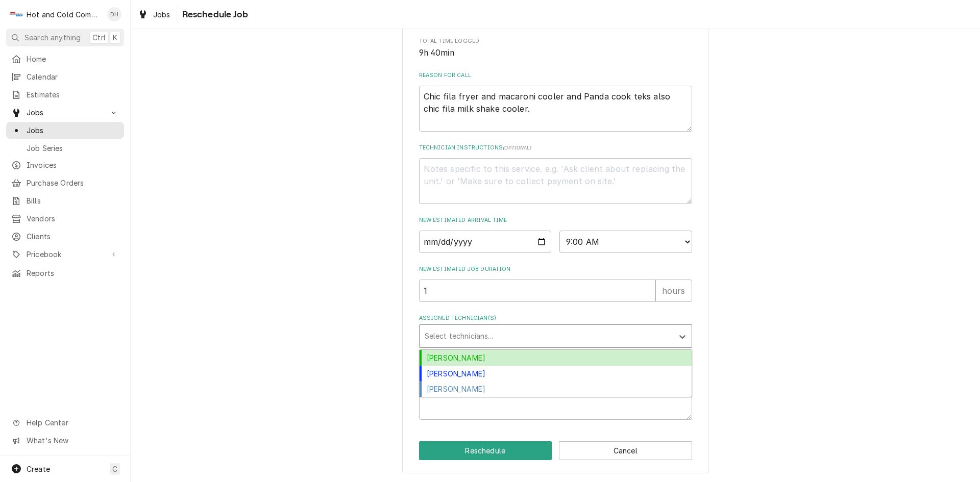
click at [474, 356] on div "Daryl Harris" at bounding box center [555, 358] width 272 height 16
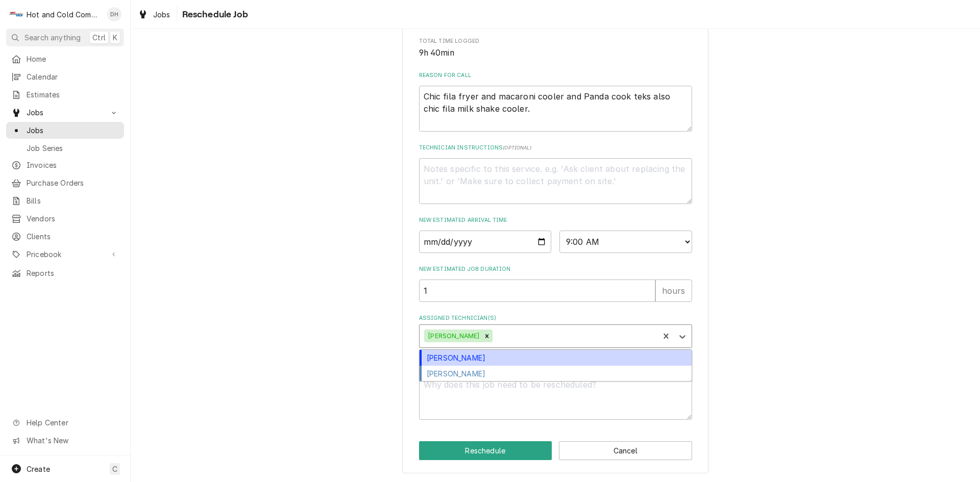
click at [539, 337] on div "Assigned Technician(s)" at bounding box center [573, 336] width 159 height 18
click at [498, 356] on div "David Harris" at bounding box center [555, 358] width 272 height 16
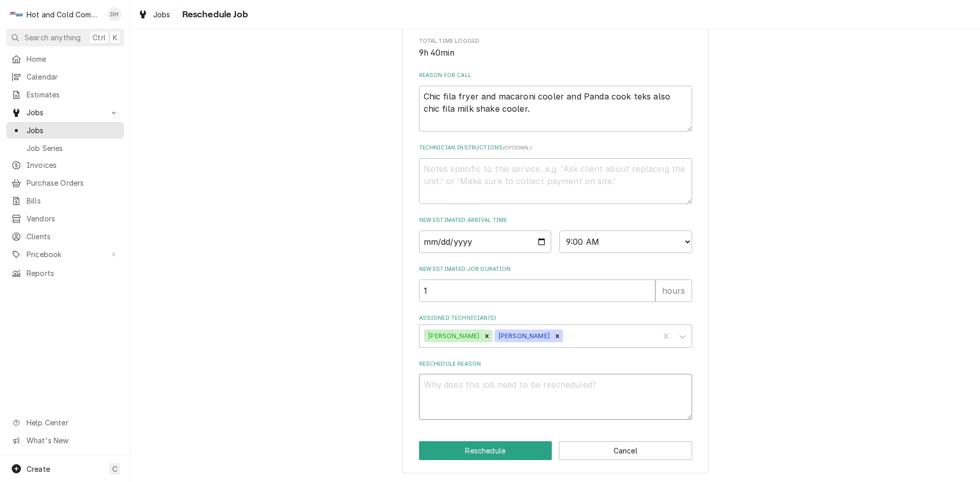
click at [475, 383] on textarea "Reschedule Reason" at bounding box center [555, 397] width 273 height 46
type textarea "x"
type textarea "t"
type textarea "x"
type textarea "tx"
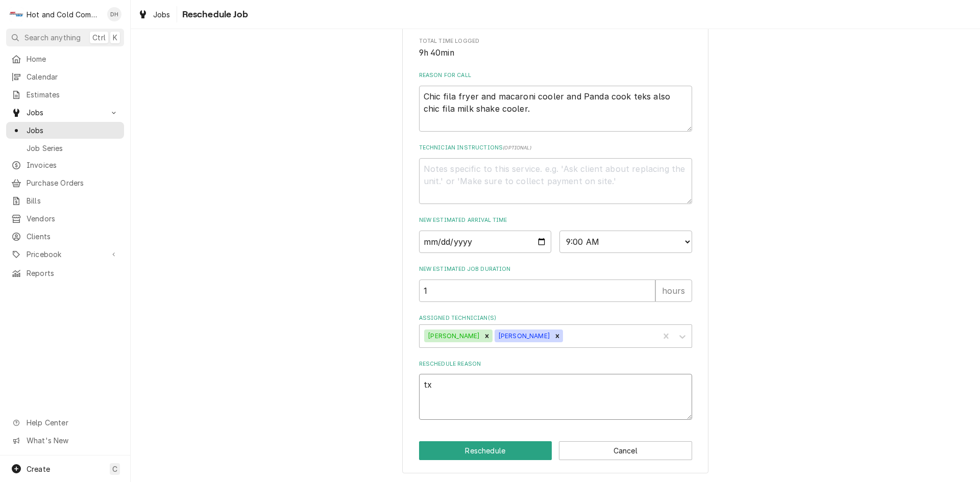
type textarea "x"
type textarea "txv"
click at [506, 450] on button "Reschedule" at bounding box center [485, 450] width 133 height 19
type textarea "x"
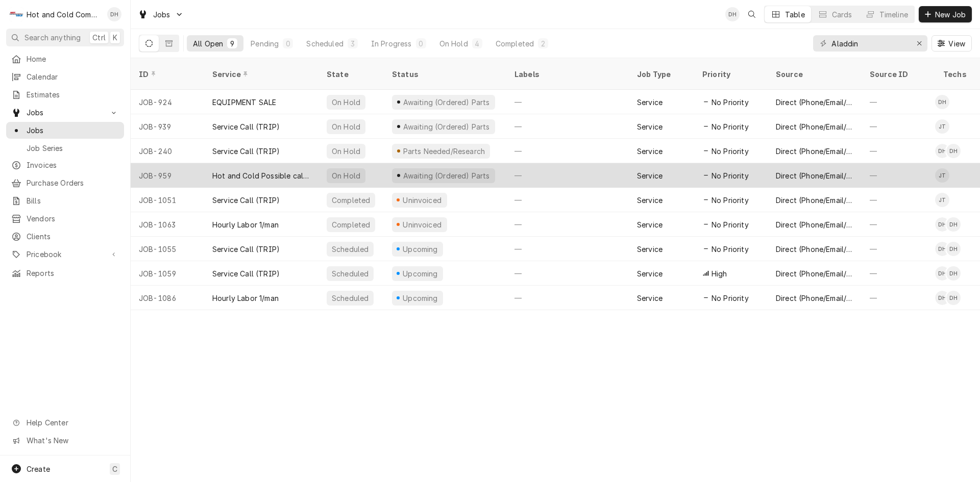
click at [554, 164] on div "—" at bounding box center [567, 175] width 122 height 24
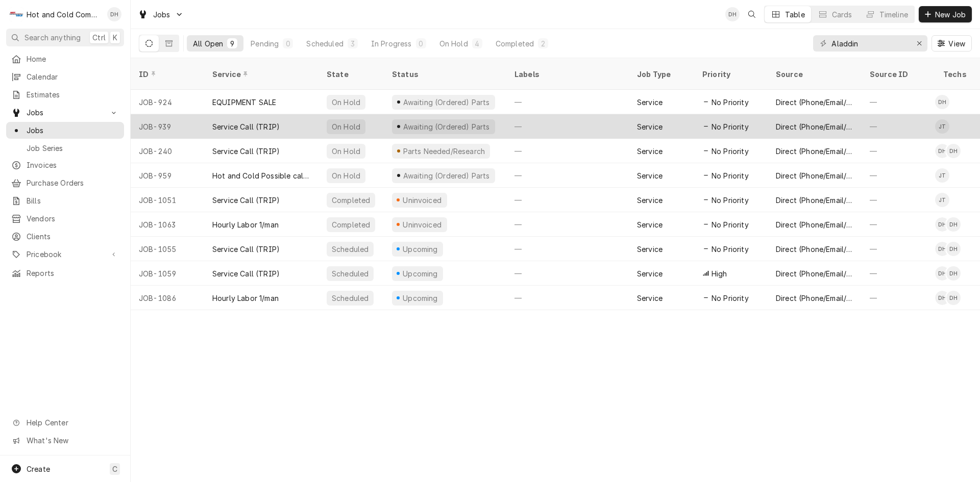
click at [520, 114] on div "—" at bounding box center [567, 126] width 122 height 24
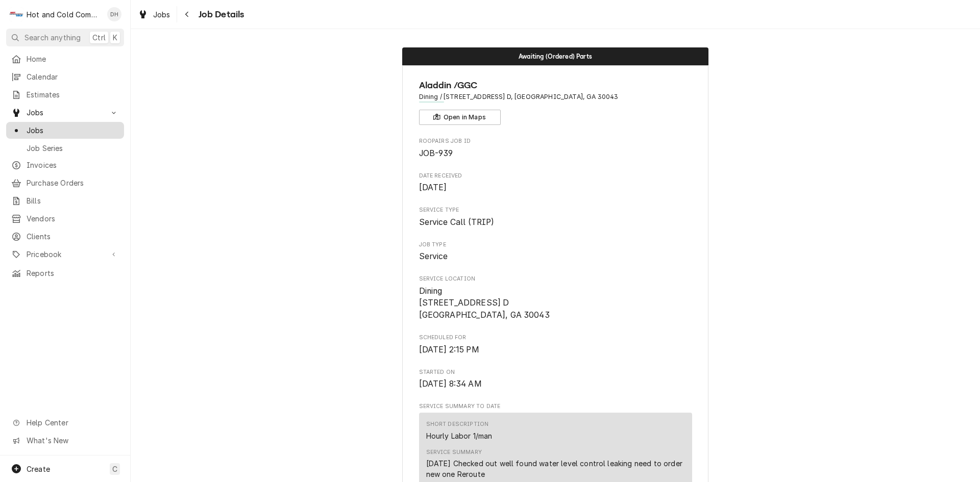
click at [58, 125] on span "Jobs" at bounding box center [73, 130] width 92 height 11
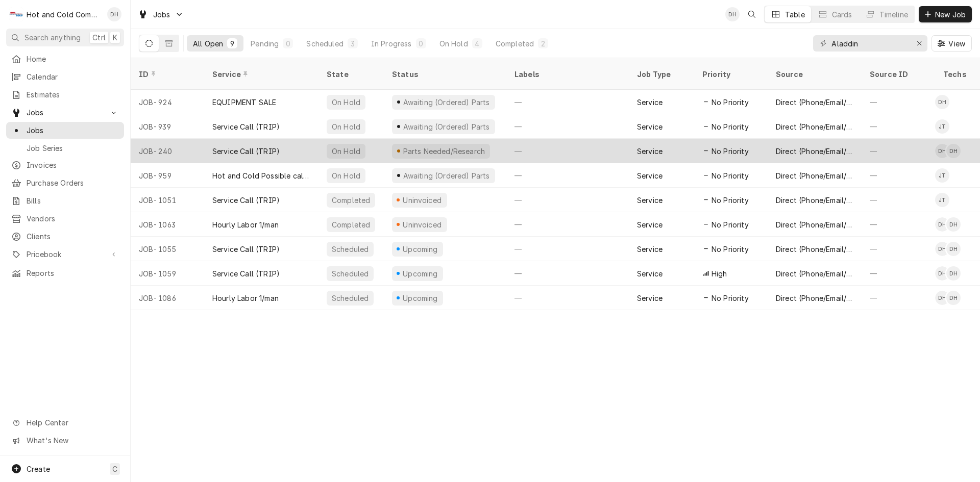
click at [543, 139] on div "—" at bounding box center [567, 151] width 122 height 24
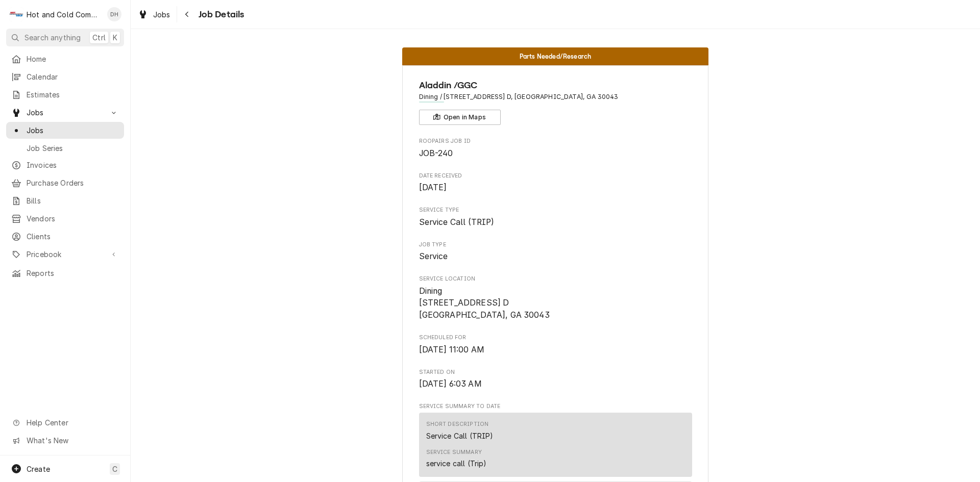
scroll to position [170, 0]
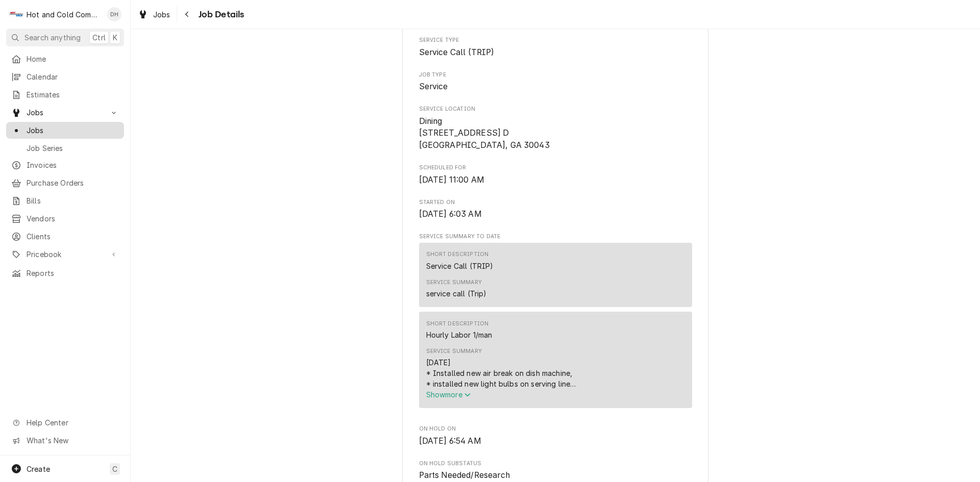
click at [41, 125] on span "Jobs" at bounding box center [73, 130] width 92 height 11
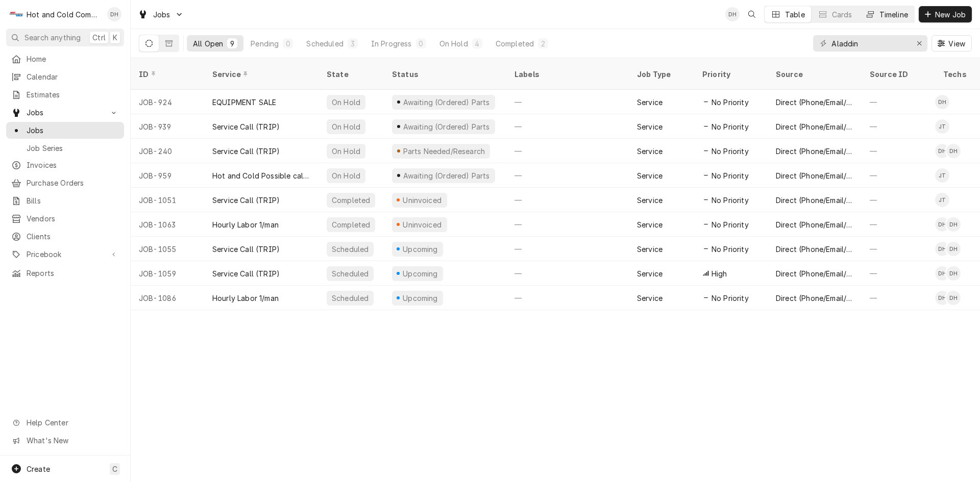
click at [889, 7] on button "Timeline" at bounding box center [886, 14] width 55 height 16
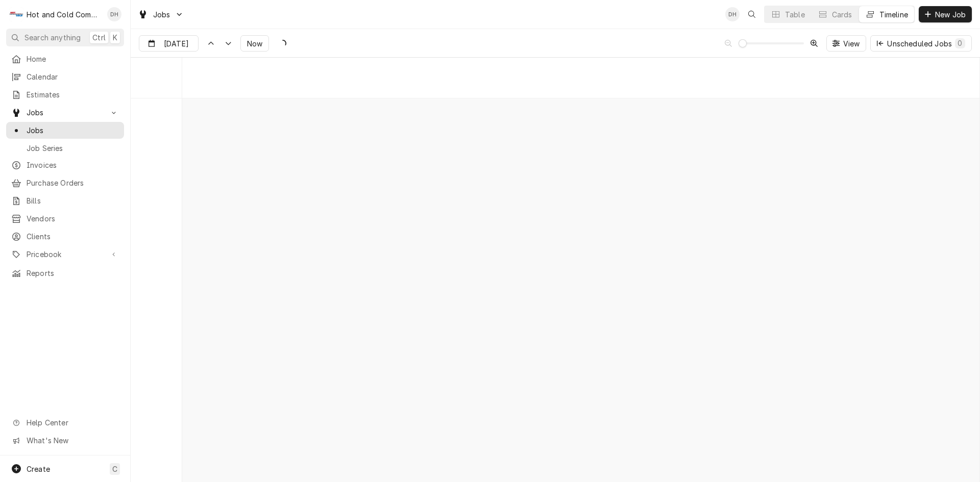
scroll to position [7997, 0]
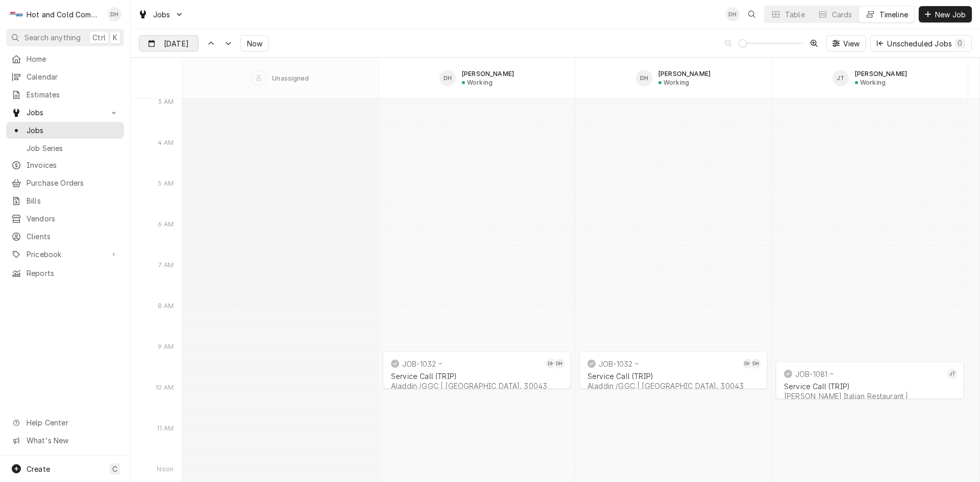
click at [172, 42] on input "Oct 3" at bounding box center [161, 46] width 44 height 20
click at [203, 128] on div "8" at bounding box center [204, 126] width 14 height 14
type input "Oct 8"
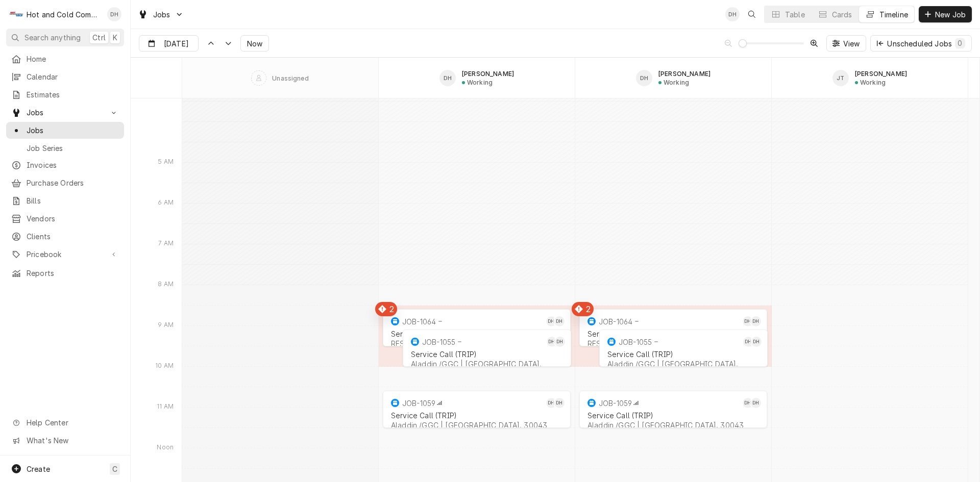
scroll to position [13087, 0]
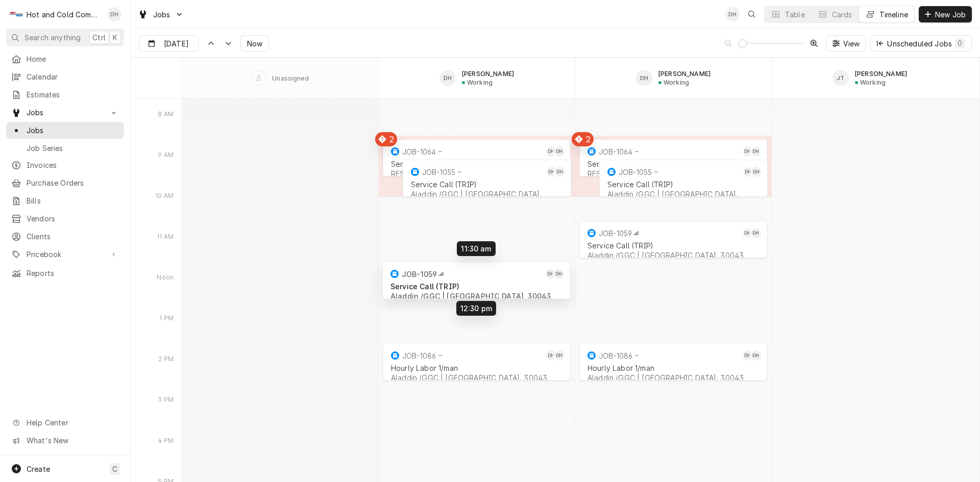
drag, startPoint x: 463, startPoint y: 241, endPoint x: 462, endPoint y: 283, distance: 42.4
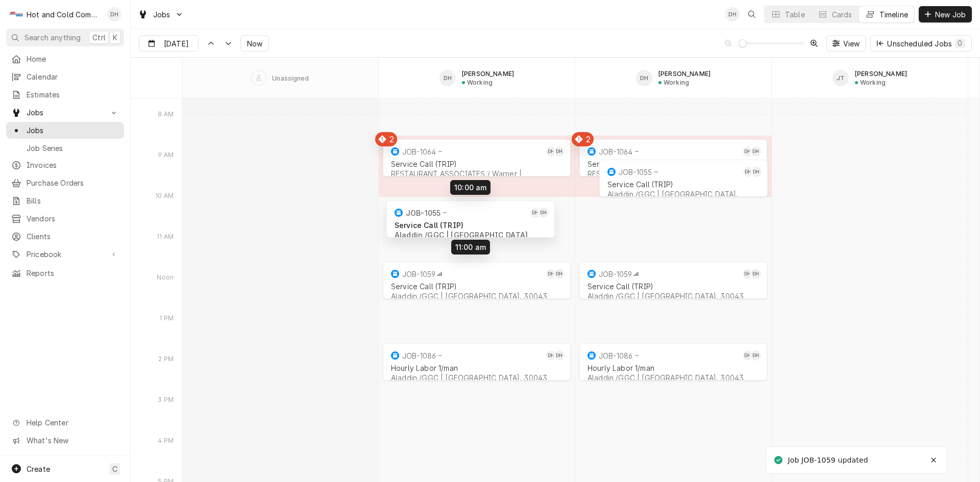
drag, startPoint x: 506, startPoint y: 177, endPoint x: 489, endPoint y: 222, distance: 48.3
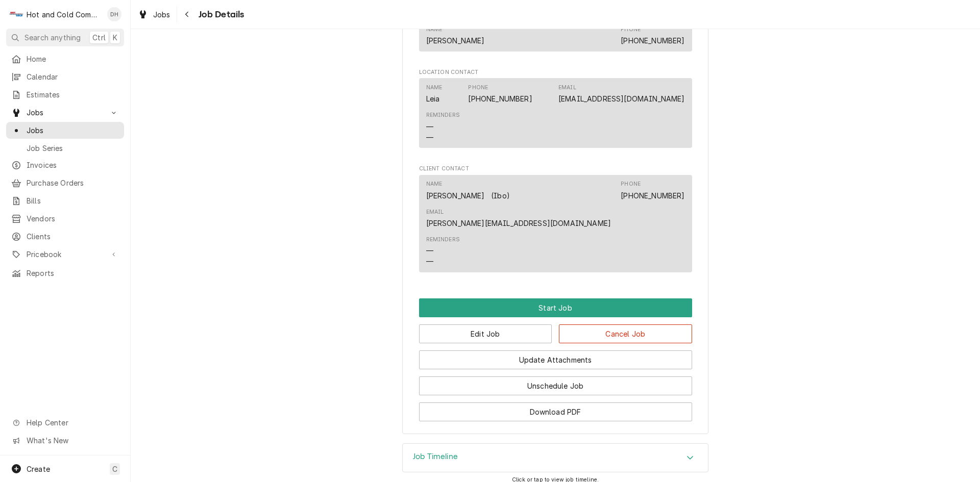
scroll to position [665, 0]
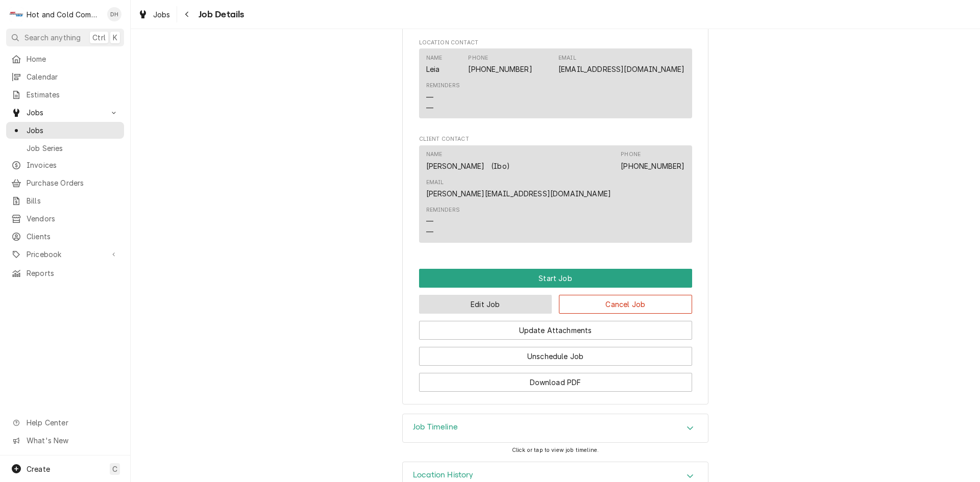
click at [522, 295] on button "Edit Job" at bounding box center [485, 304] width 133 height 19
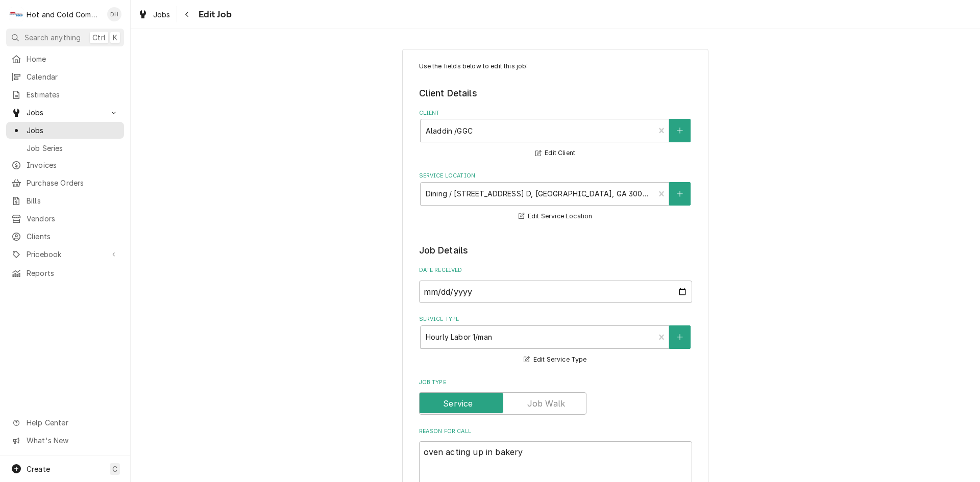
type textarea "x"
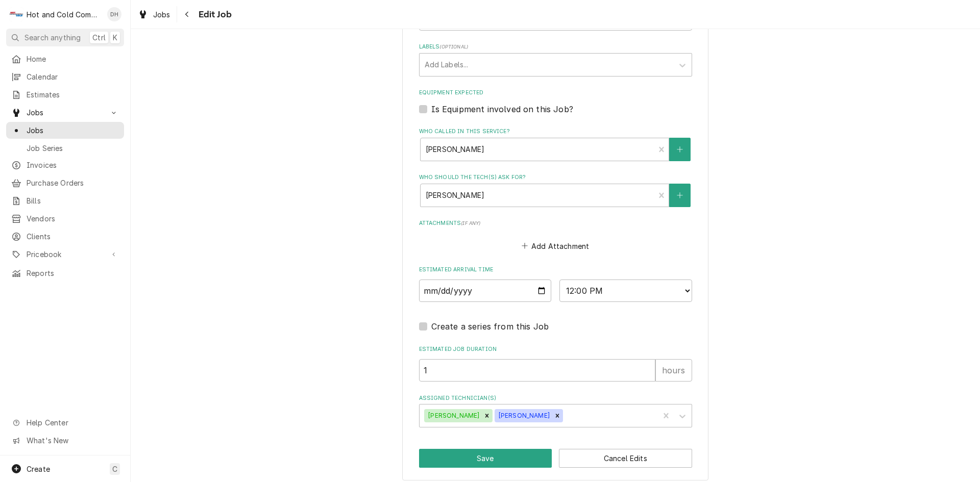
scroll to position [584, 0]
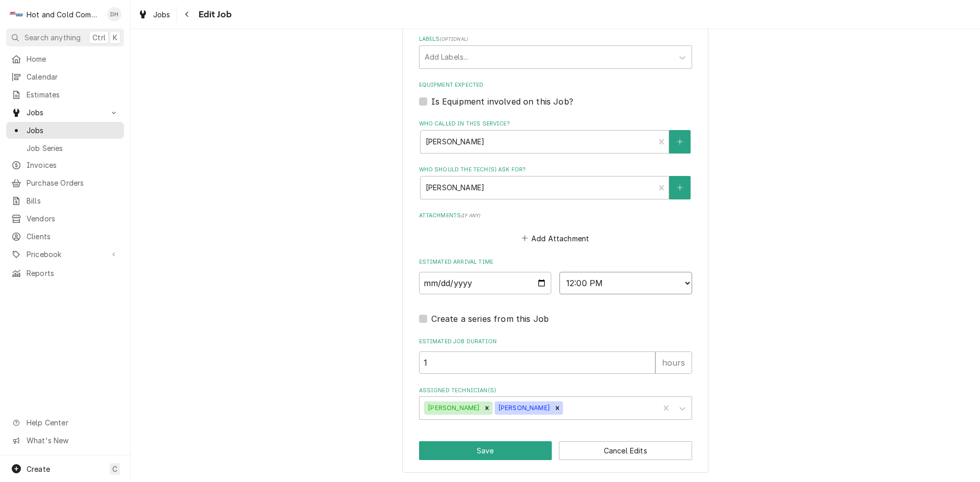
click at [683, 281] on select "AM / PM 6:00 AM 6:15 AM 6:30 AM 6:45 AM 7:00 AM 7:15 AM 7:30 AM 7:45 AM 8:00 AM…" at bounding box center [625, 283] width 133 height 22
select select "13:30:00"
click at [559, 272] on select "AM / PM 6:00 AM 6:15 AM 6:30 AM 6:45 AM 7:00 AM 7:15 AM 7:30 AM 7:45 AM 8:00 AM…" at bounding box center [625, 283] width 133 height 22
click at [508, 451] on button "Save" at bounding box center [485, 450] width 133 height 19
type textarea "x"
